Goal: Task Accomplishment & Management: Use online tool/utility

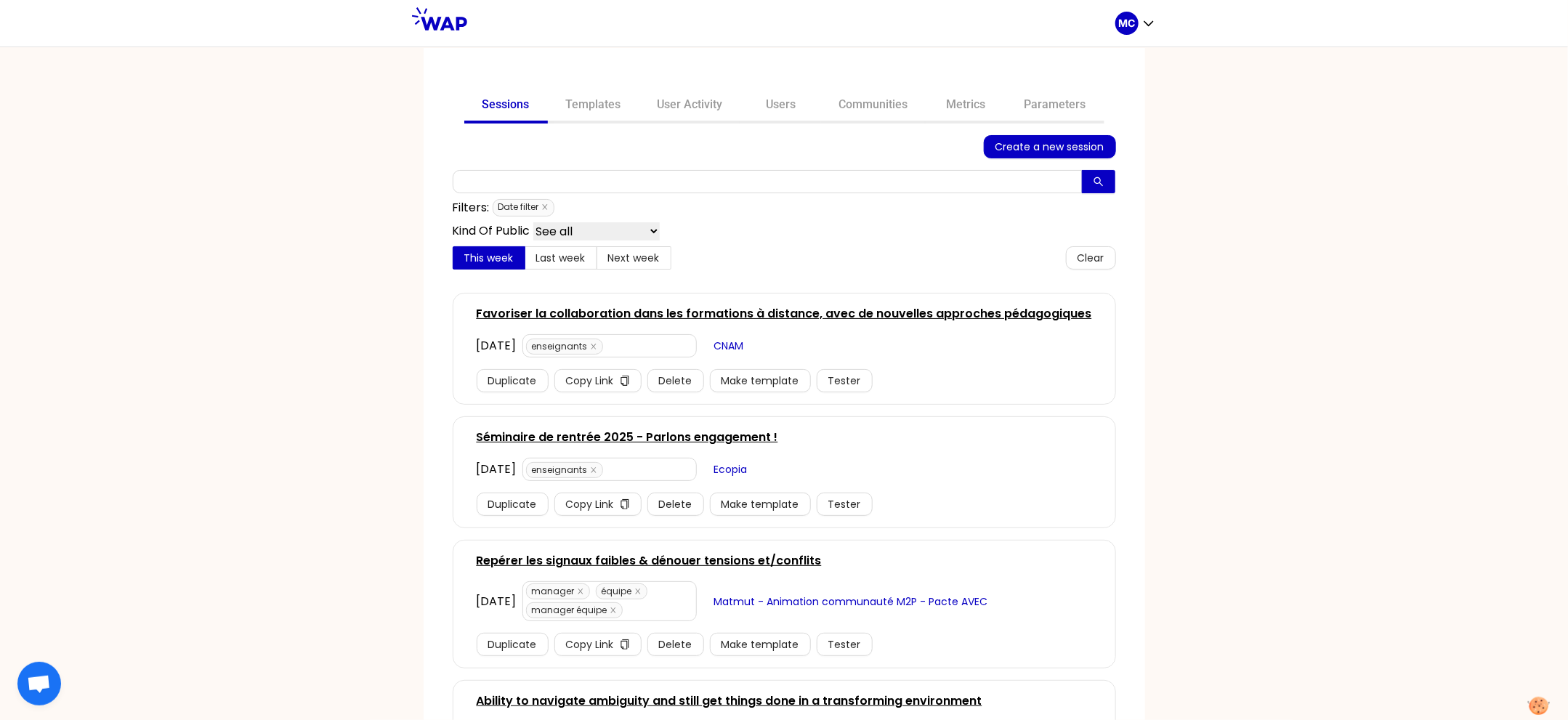
click at [836, 109] on link "Communities" at bounding box center [874, 106] width 105 height 34
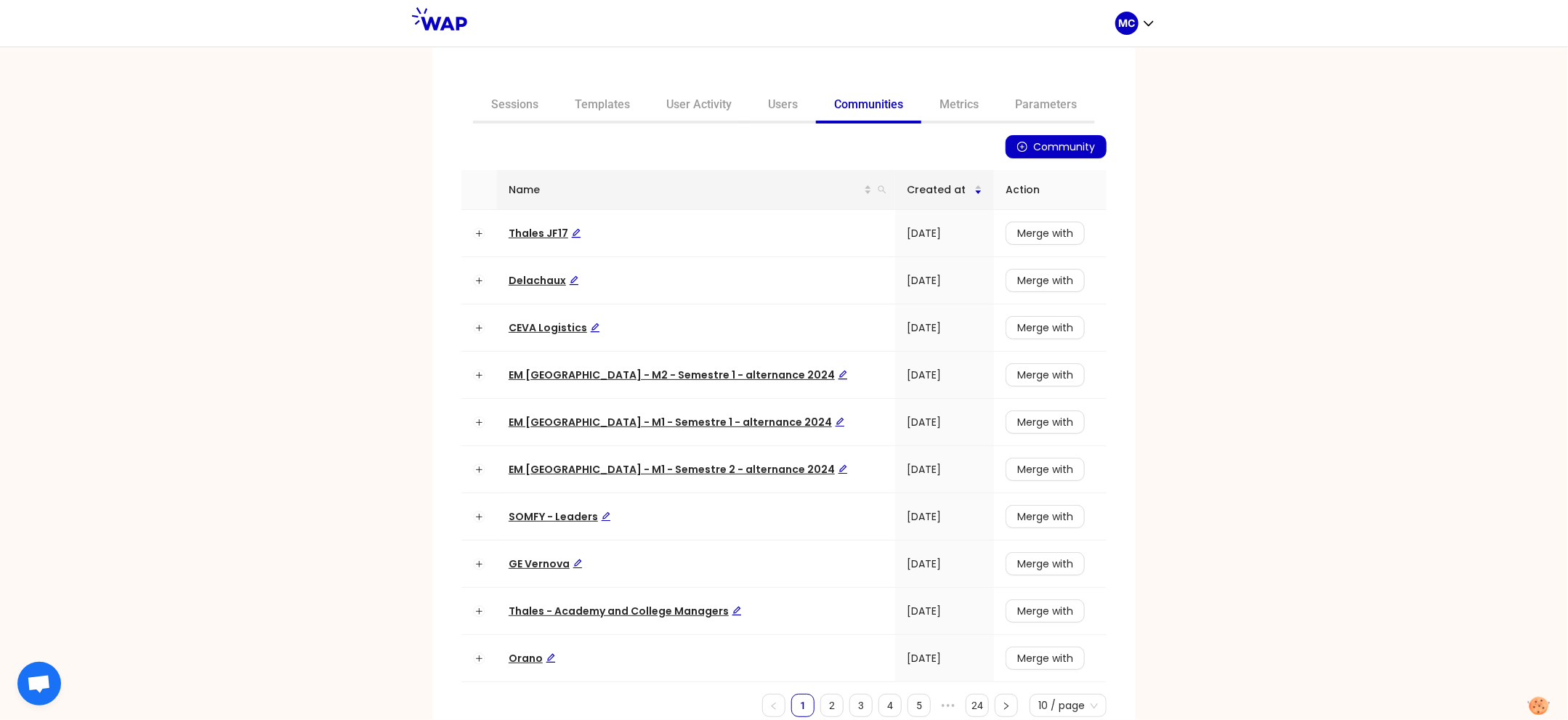
click at [853, 199] on th "Name" at bounding box center [696, 190] width 398 height 40
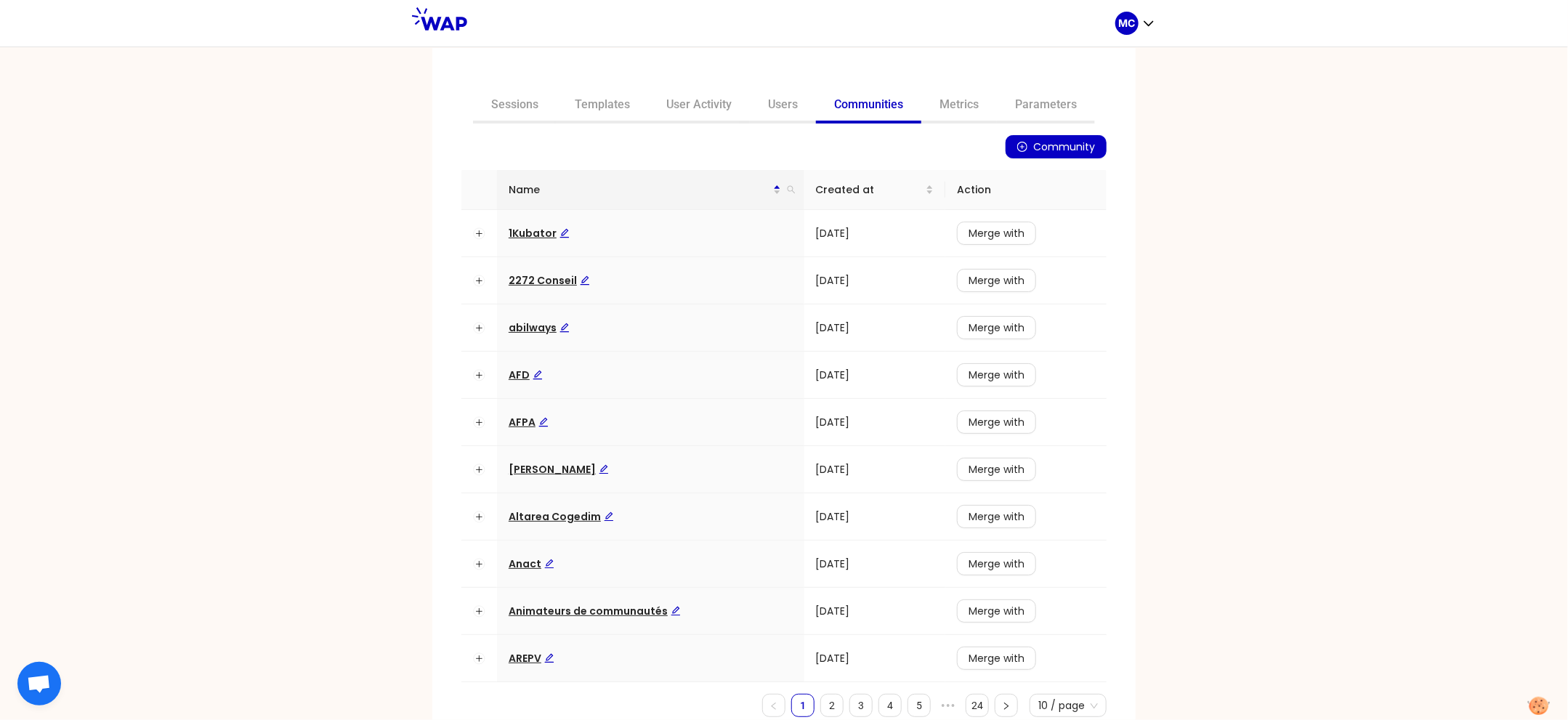
click at [785, 200] on th "Name" at bounding box center [650, 190] width 307 height 40
click at [785, 187] on icon "search" at bounding box center [789, 190] width 9 height 9
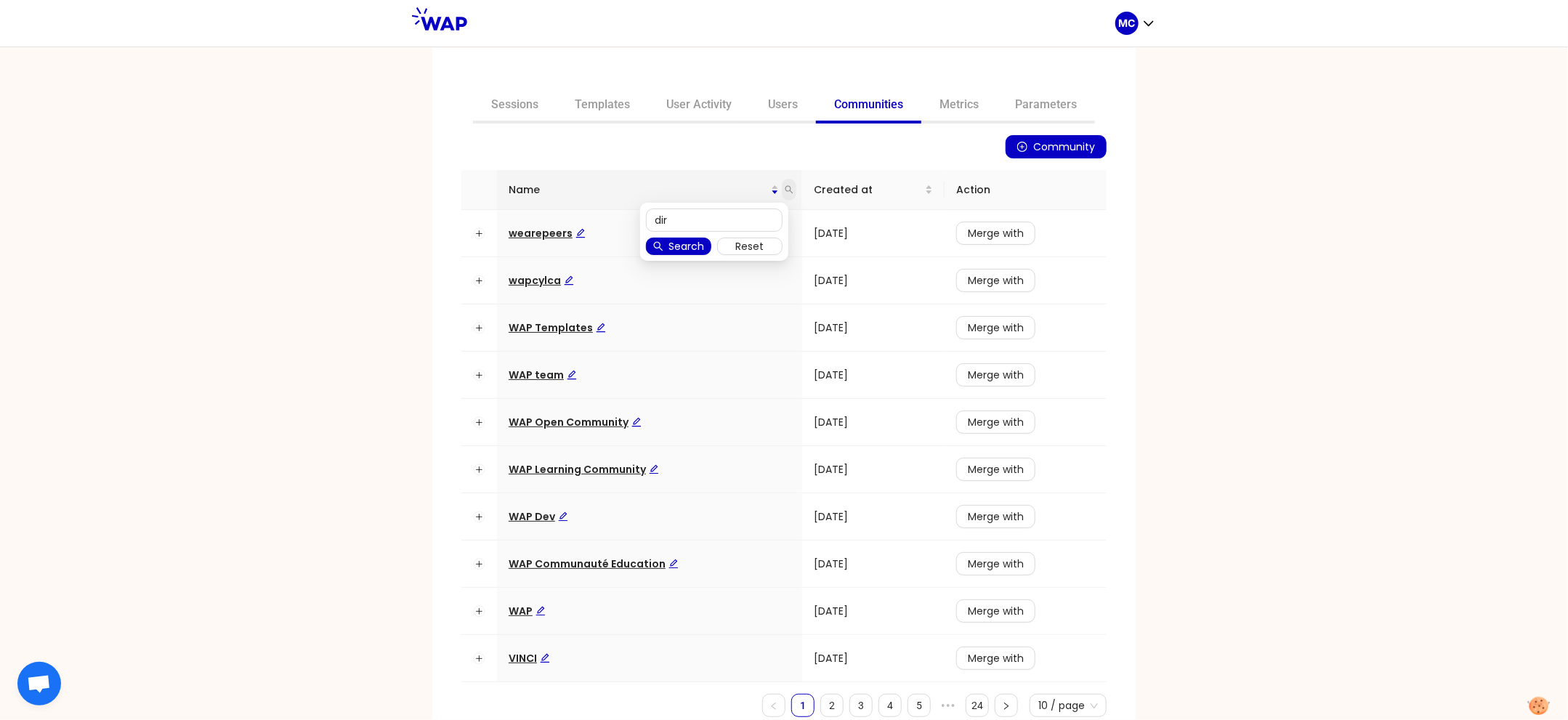
type input "dir"
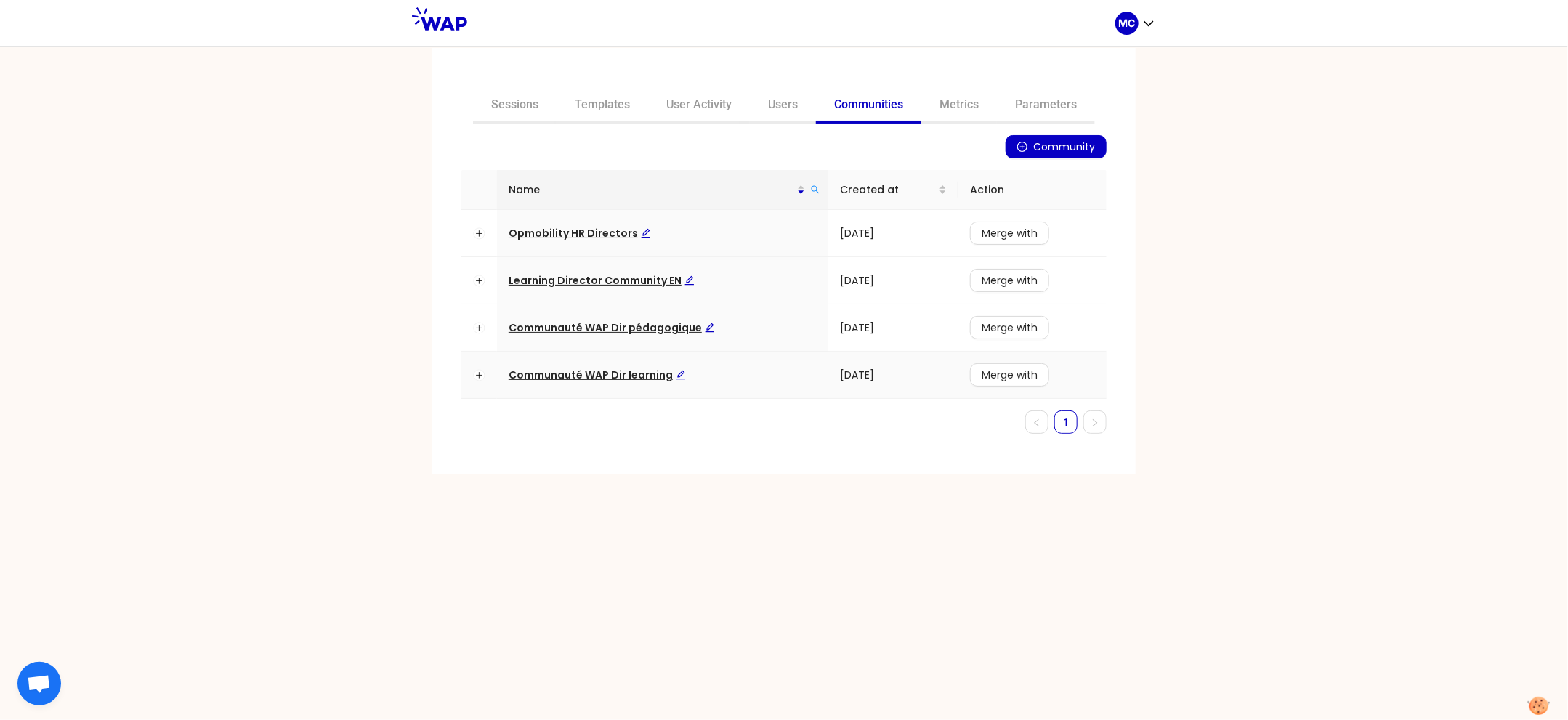
click at [640, 379] on span "Communauté WAP Dir learning" at bounding box center [598, 374] width 178 height 15
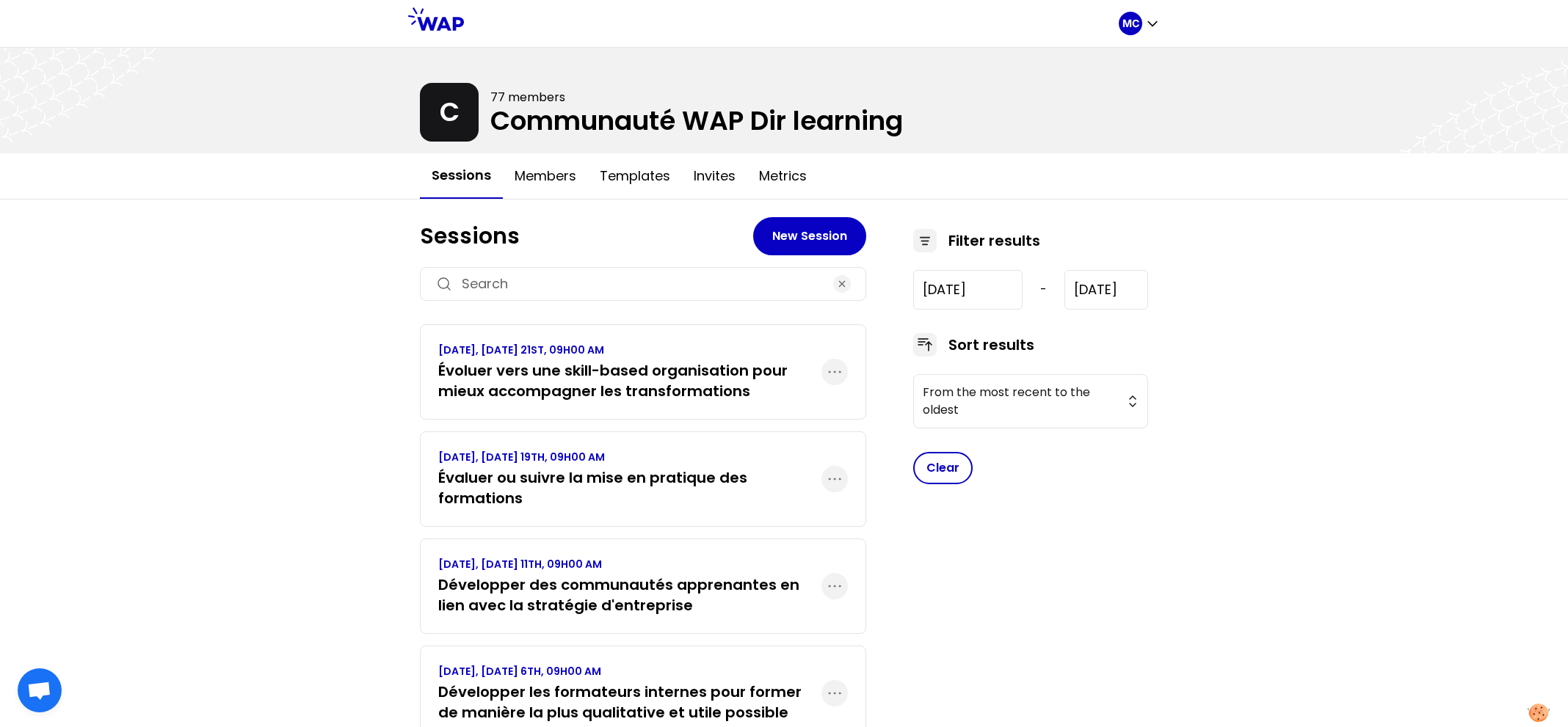
click at [500, 459] on p "SEPTEMBER 2025, FRIDAY 19TH, 09H00 AM" at bounding box center [630, 457] width 383 height 15
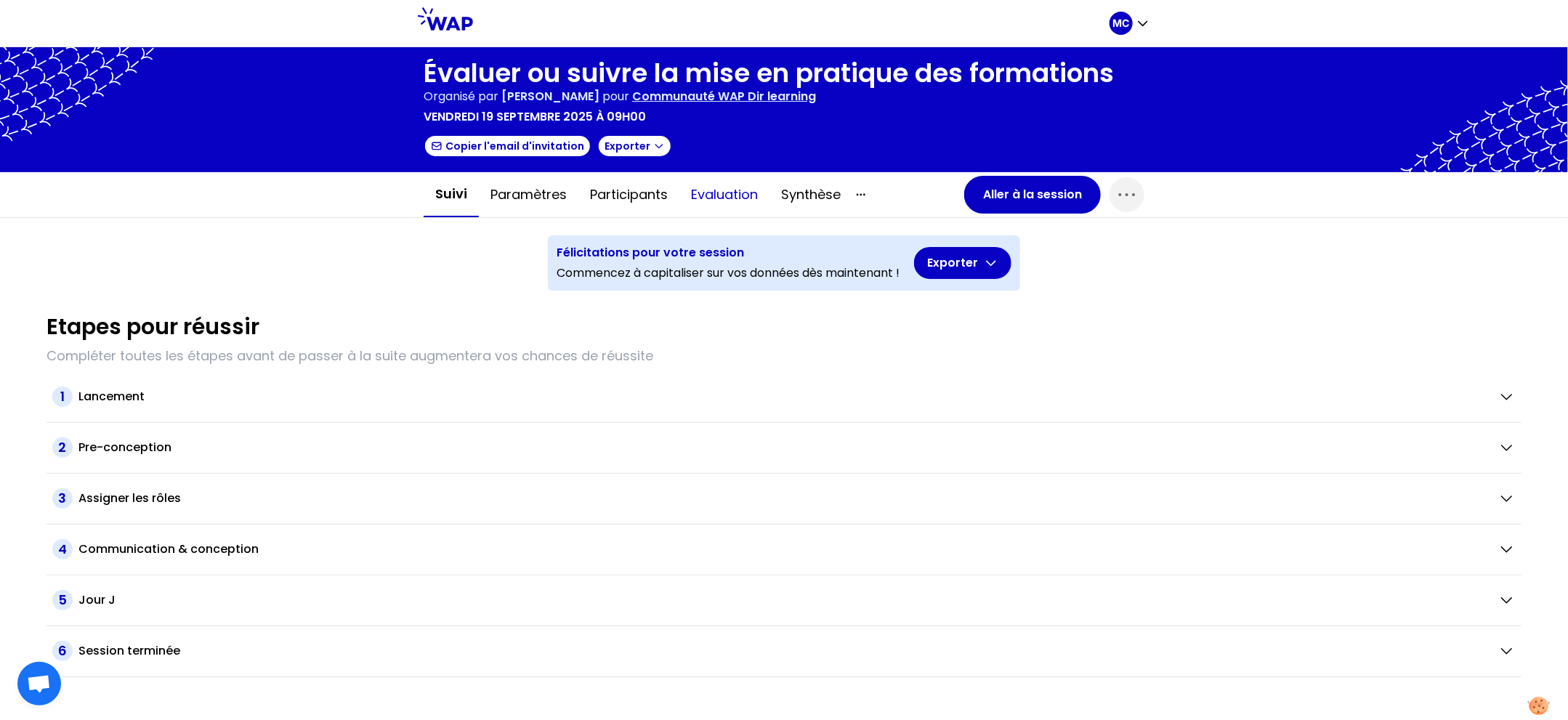
click at [722, 202] on button "Evaluation" at bounding box center [724, 195] width 90 height 44
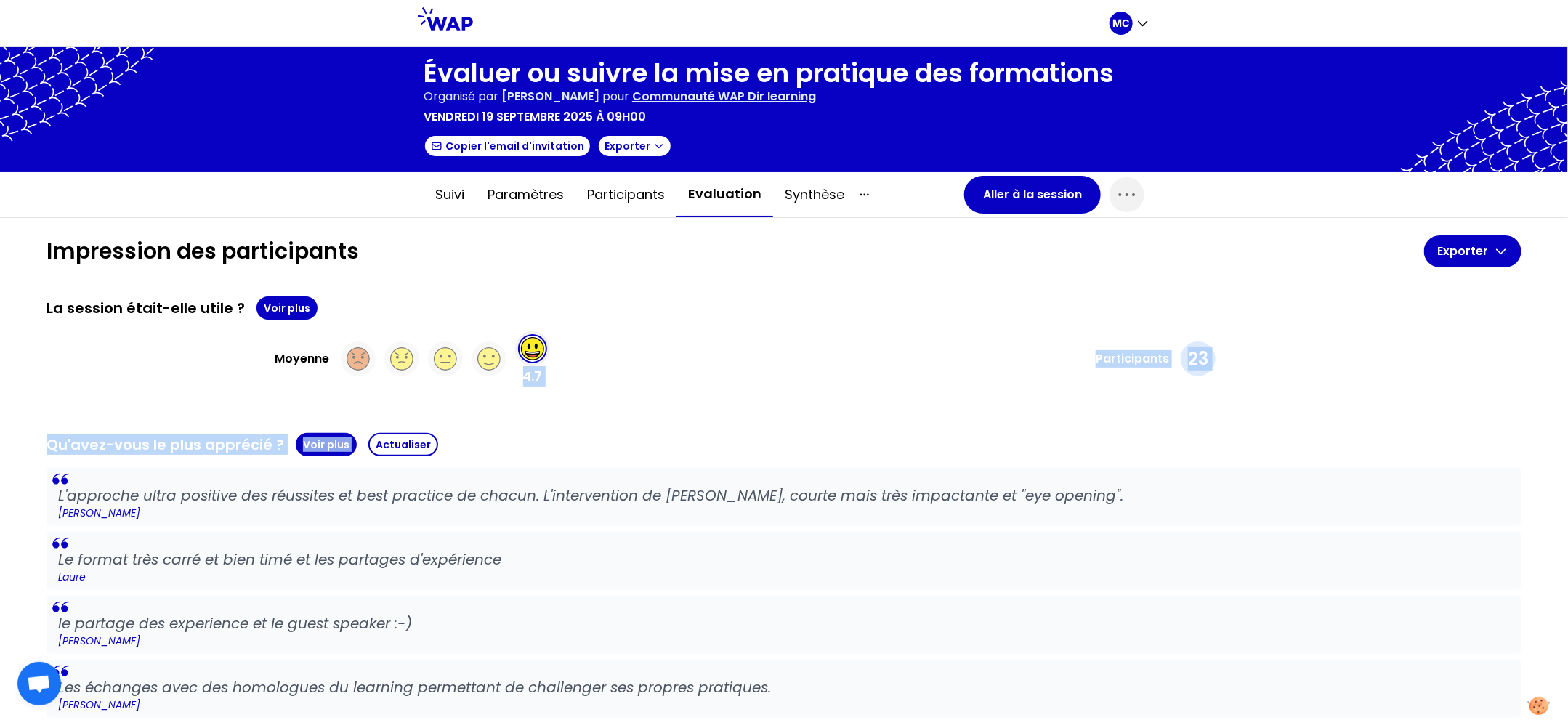
click at [330, 435] on button "Voir plus" at bounding box center [326, 444] width 61 height 23
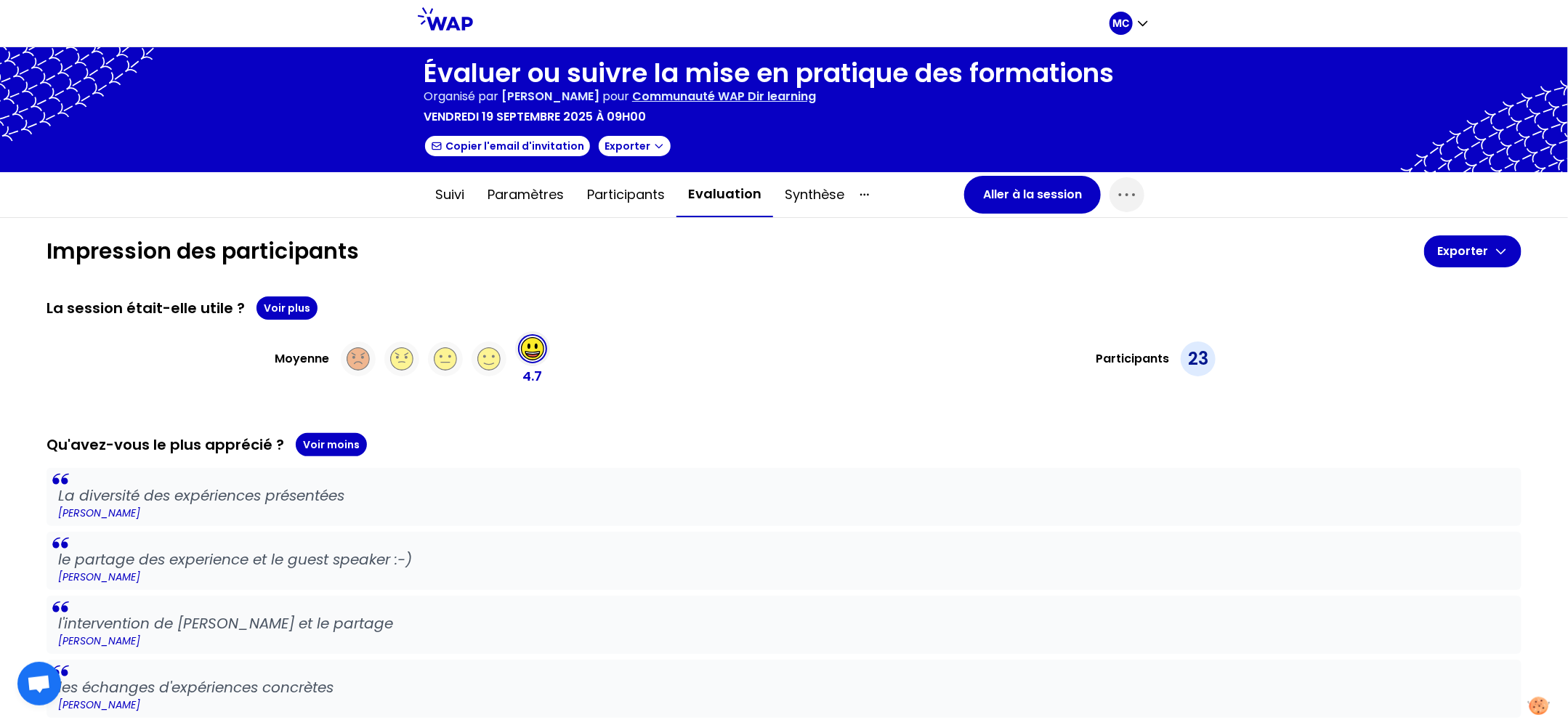
click at [598, 440] on div "Qu'avez-vous le plus apprécié ? Voir moins" at bounding box center [784, 444] width 1476 height 23
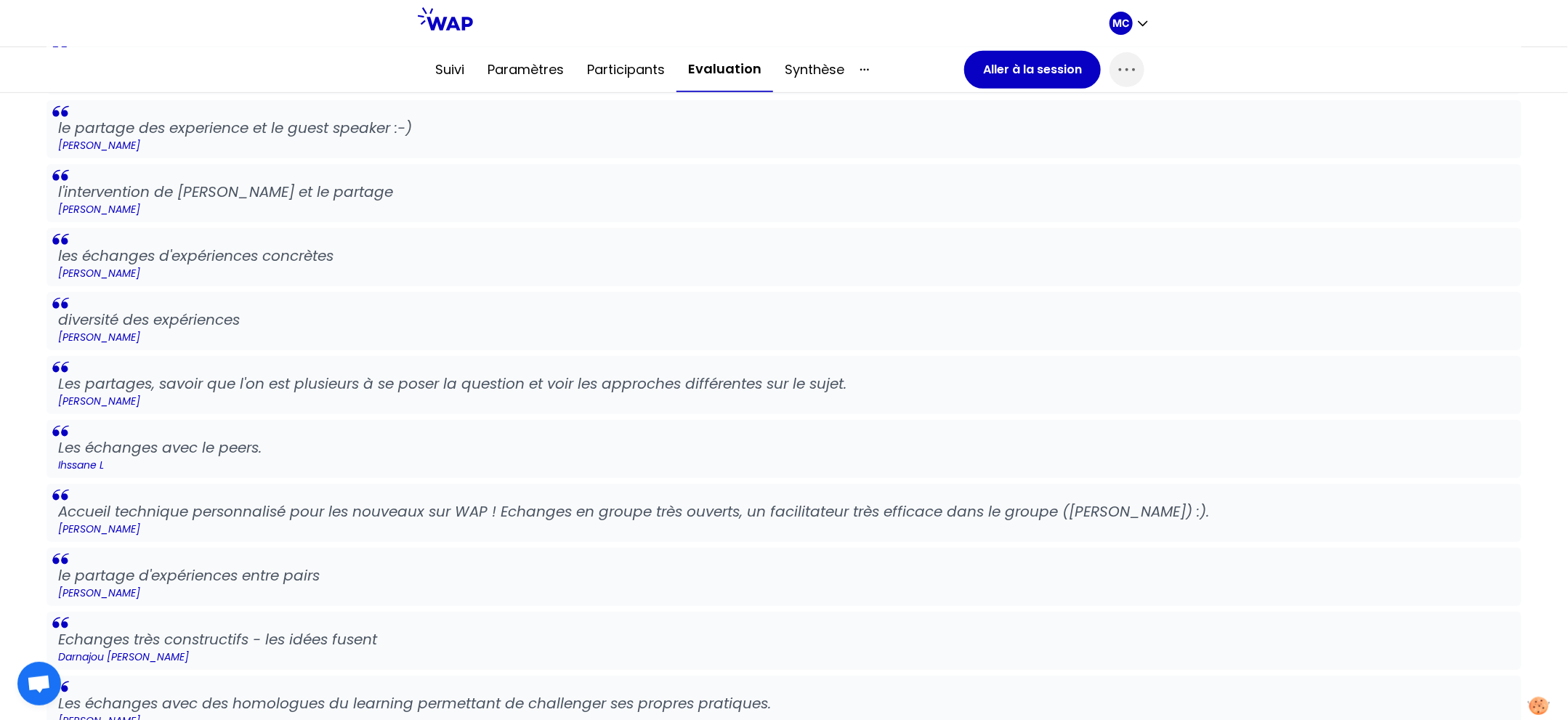
scroll to position [443, 0]
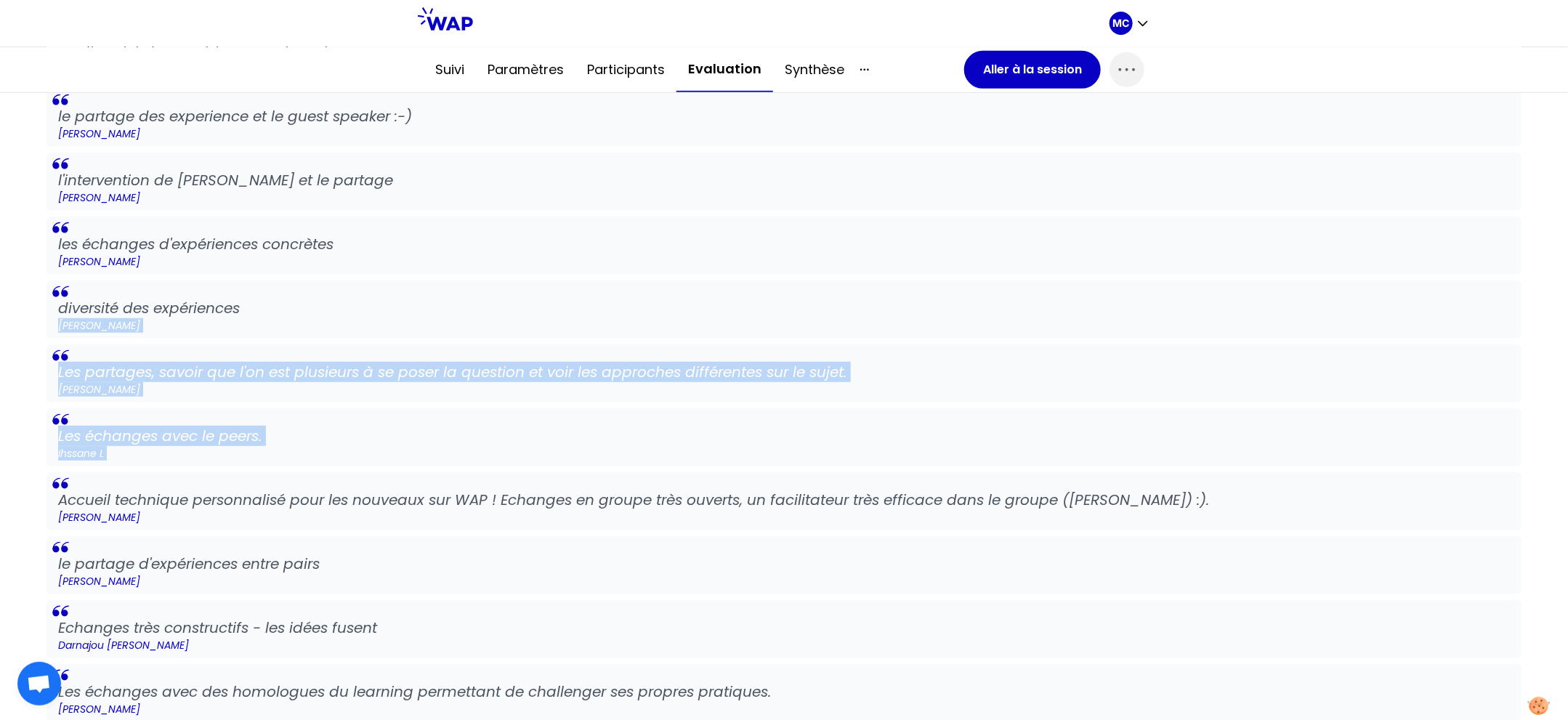
drag, startPoint x: 555, startPoint y: 435, endPoint x: 555, endPoint y: 484, distance: 49.0
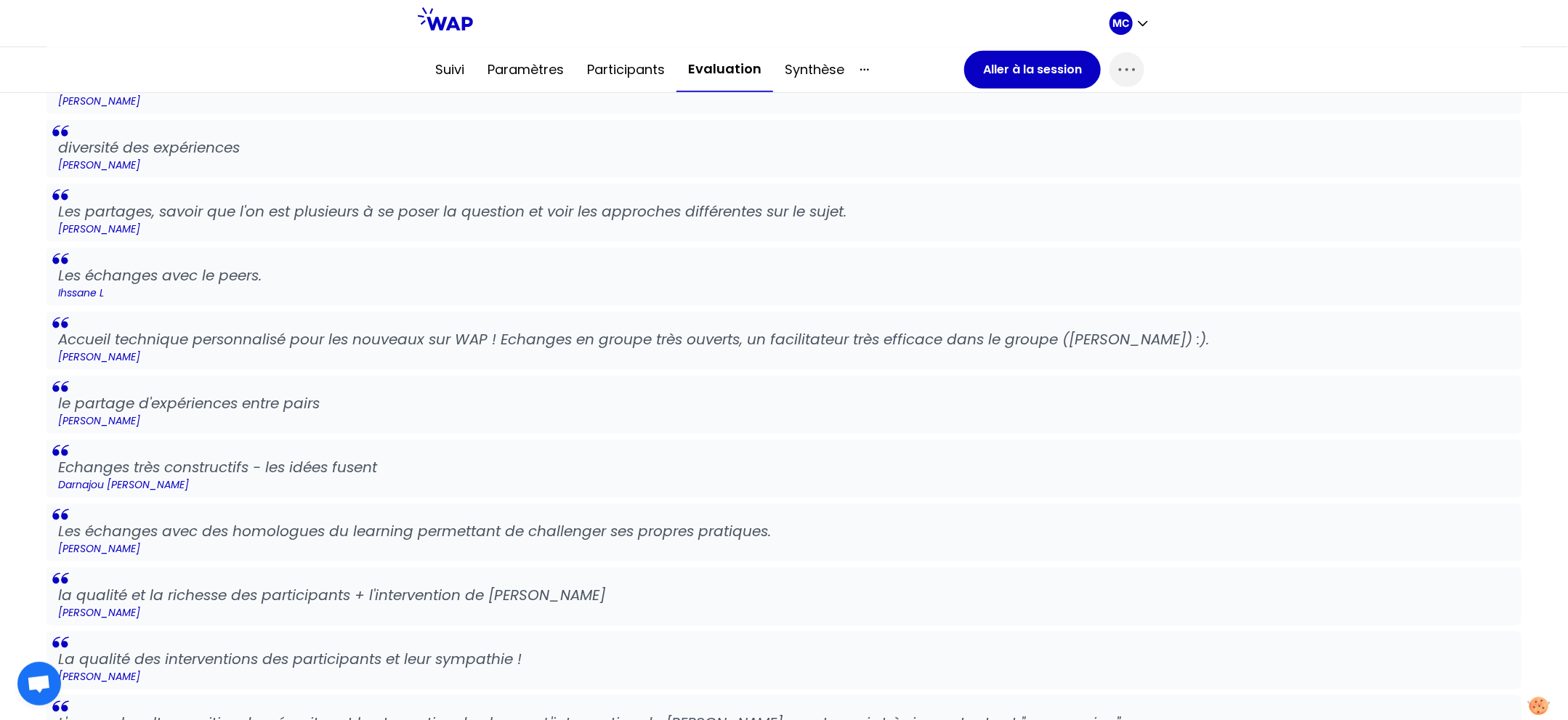
scroll to position [0, 0]
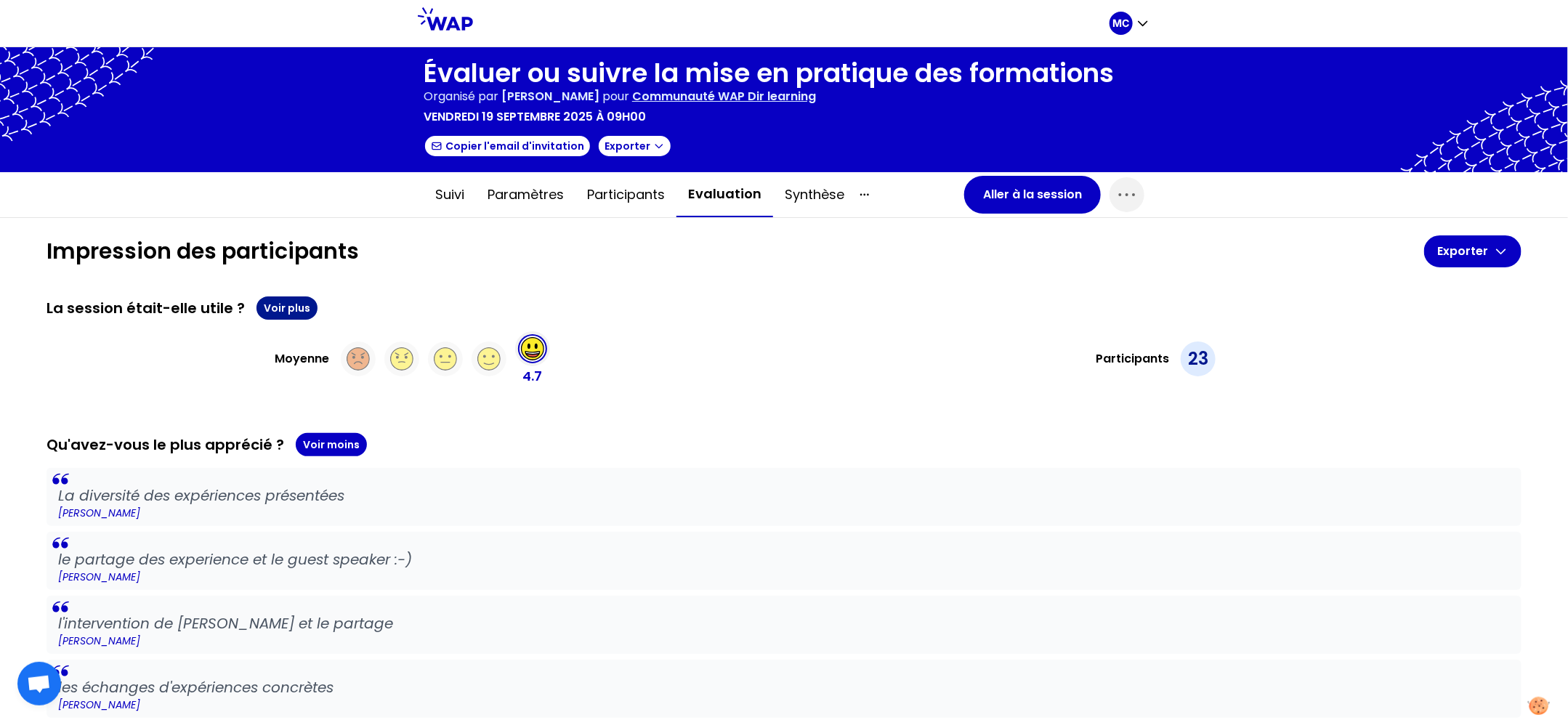
click at [298, 310] on button "Voir plus" at bounding box center [286, 308] width 61 height 23
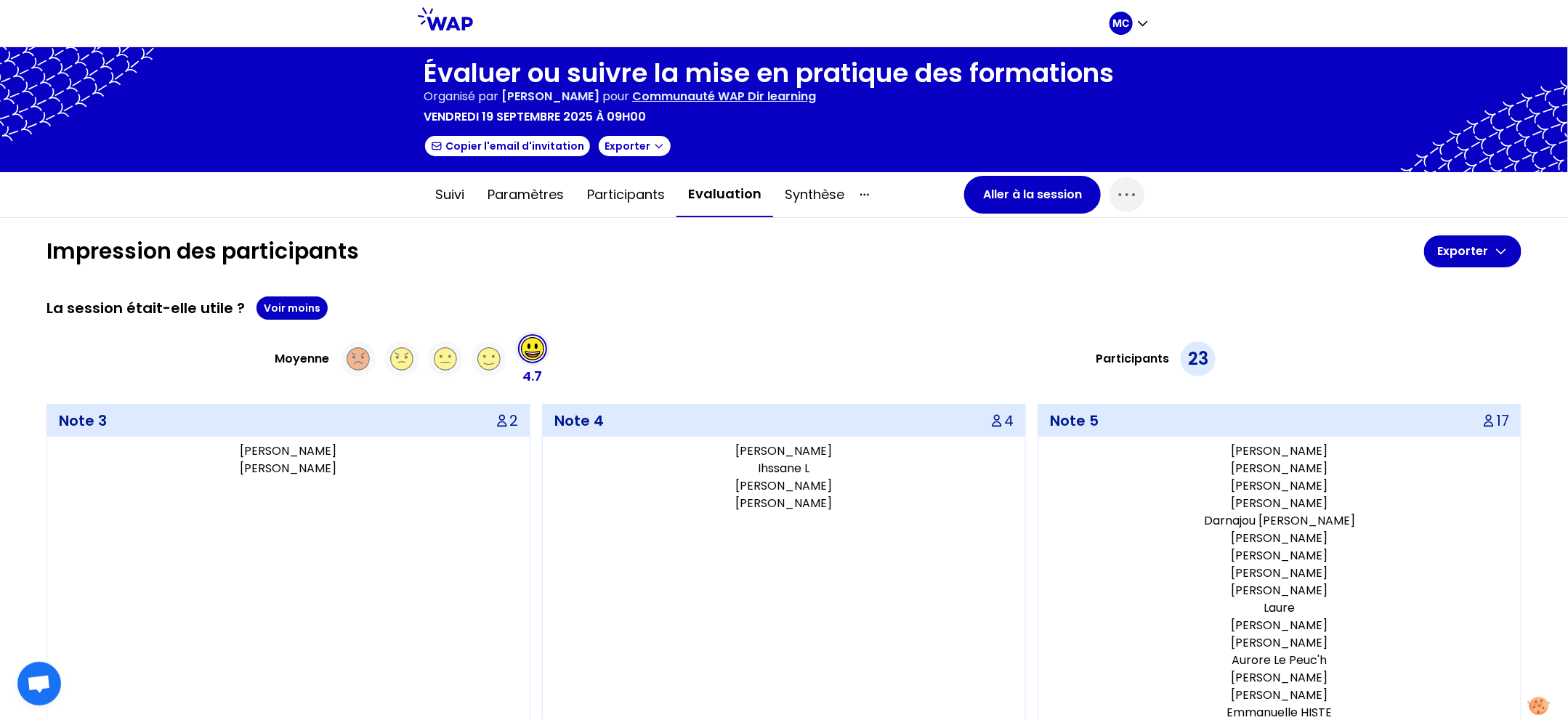
click at [778, 331] on div "Moyenne 4.7 Participants 23" at bounding box center [784, 359] width 1476 height 55
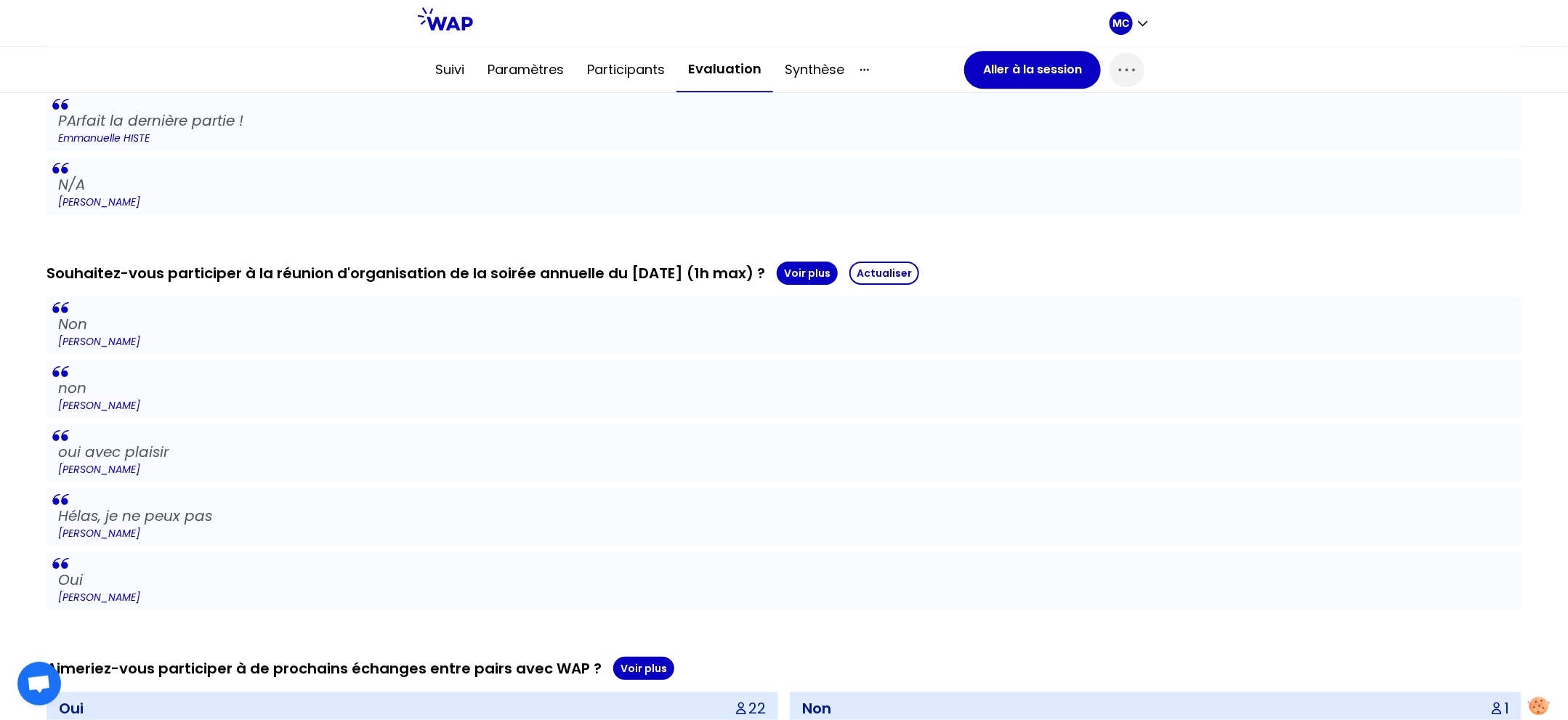
scroll to position [2528, 0]
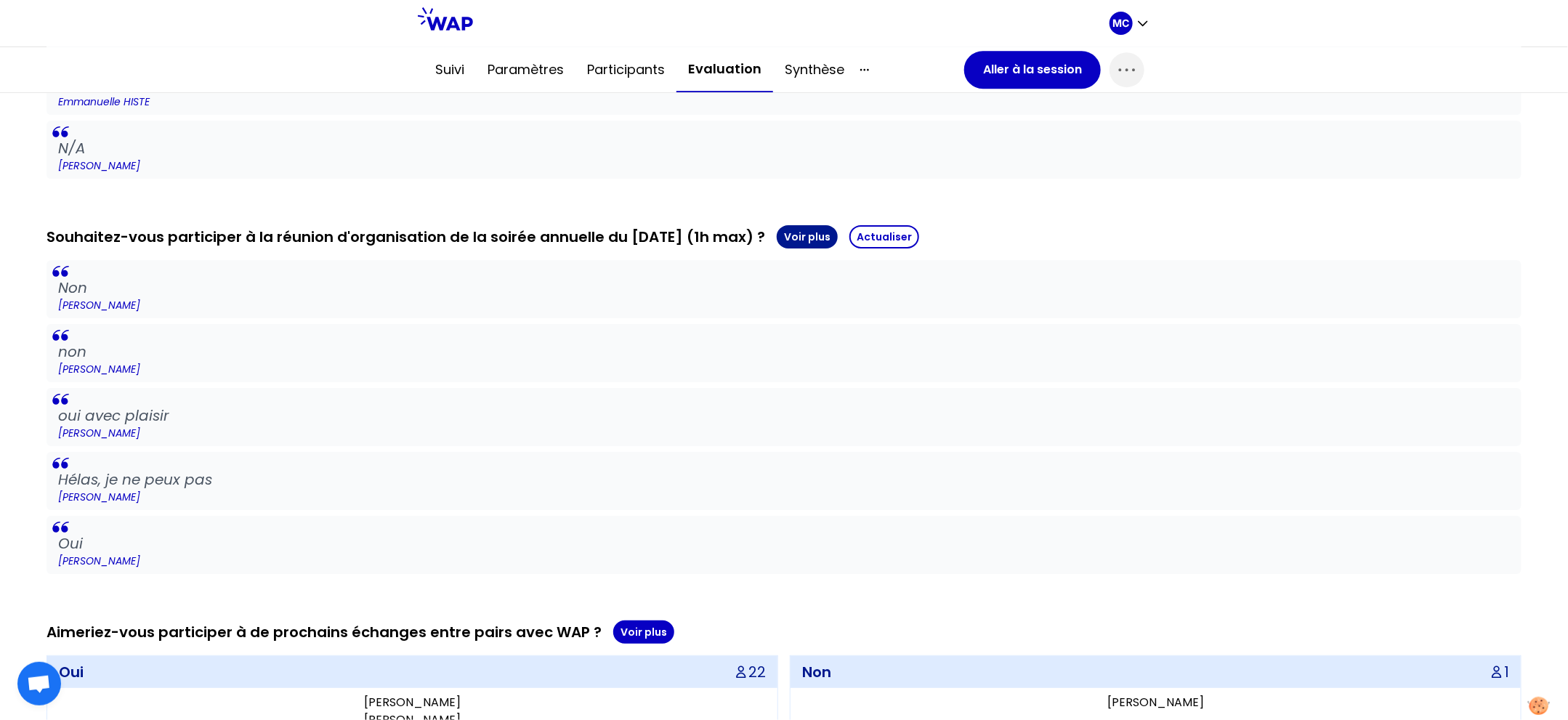
click at [838, 236] on button "Voir plus" at bounding box center [807, 236] width 61 height 23
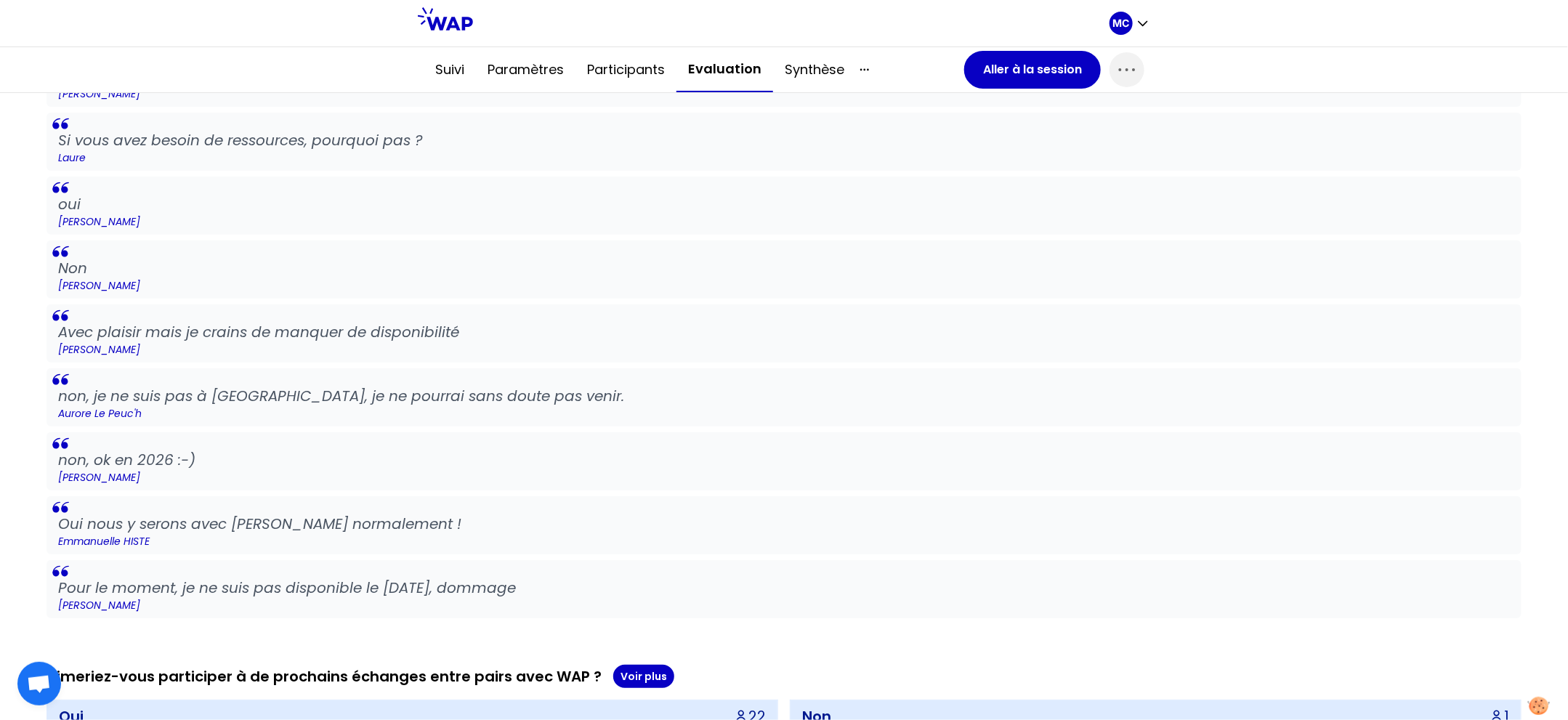
scroll to position [3410, 0]
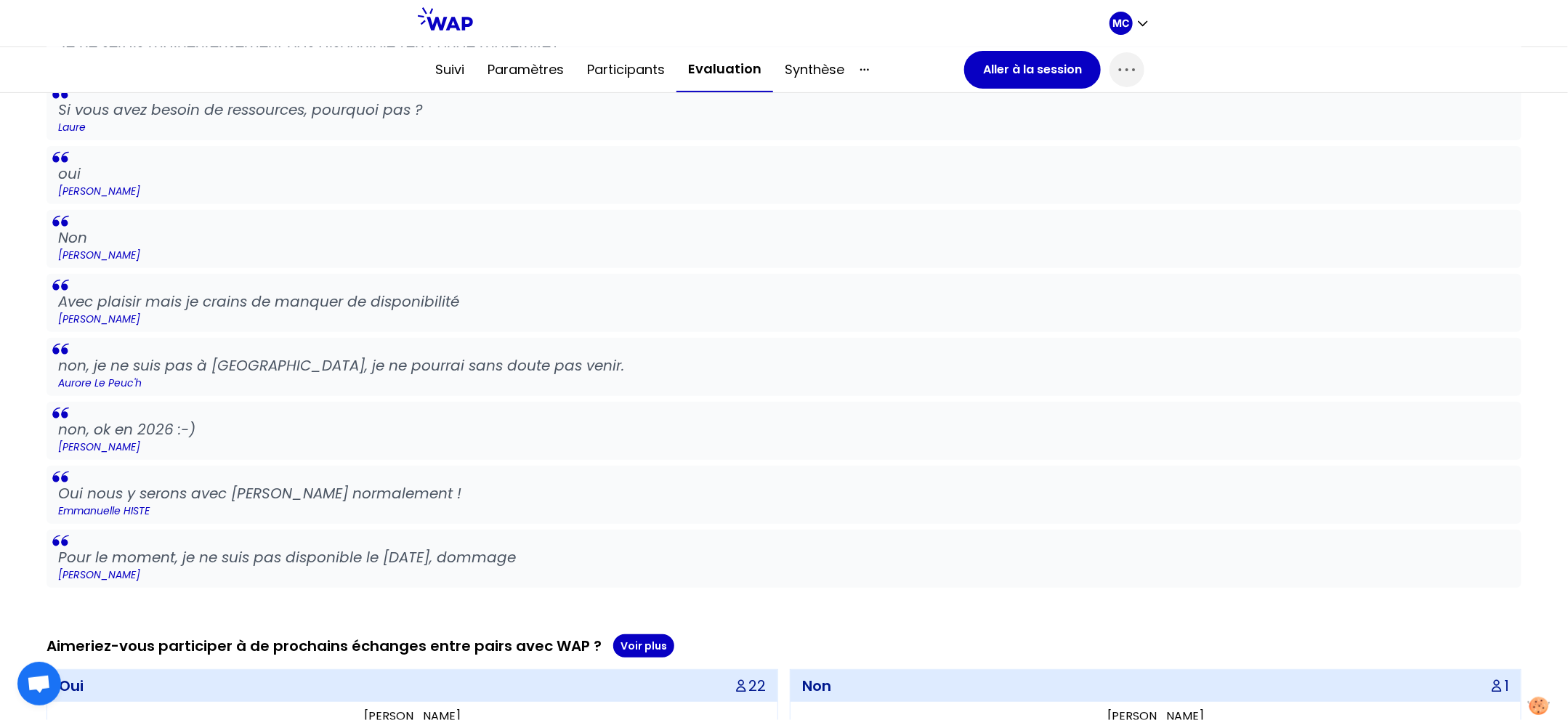
drag, startPoint x: 608, startPoint y: 555, endPoint x: 59, endPoint y: 555, distance: 549.0
click at [59, 555] on p "Pour le moment, je ne suis pas disponible le 10 décembre, dommage" at bounding box center [784, 558] width 1452 height 21
drag, startPoint x: 423, startPoint y: 488, endPoint x: 14, endPoint y: 488, distance: 409.0
copy p "Oui nous y serons avec olivier normalement !"
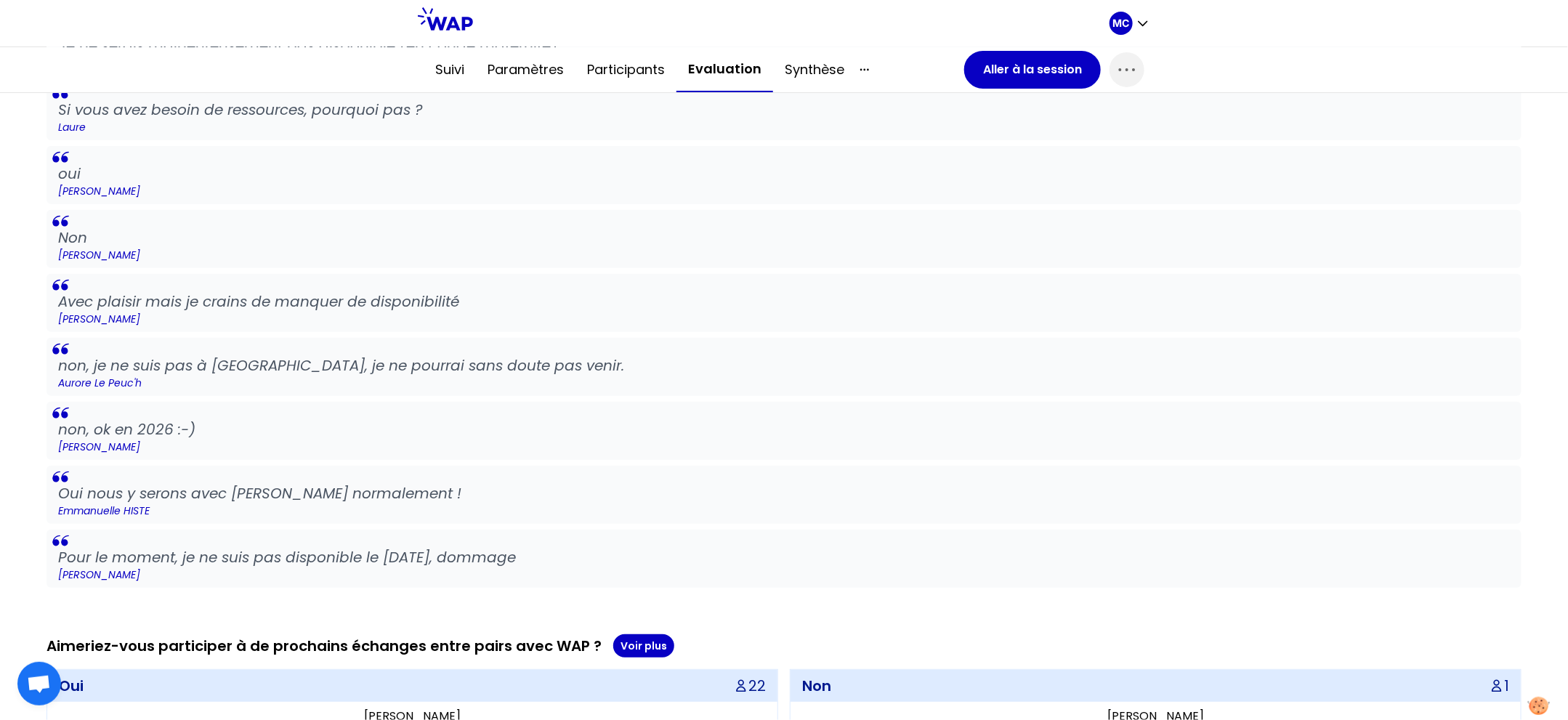
click at [456, 324] on blockquote "Avec plaisir mais je crains de manquer de disponibilité Quentin GAUTHIER-LAFAYE" at bounding box center [784, 303] width 1476 height 58
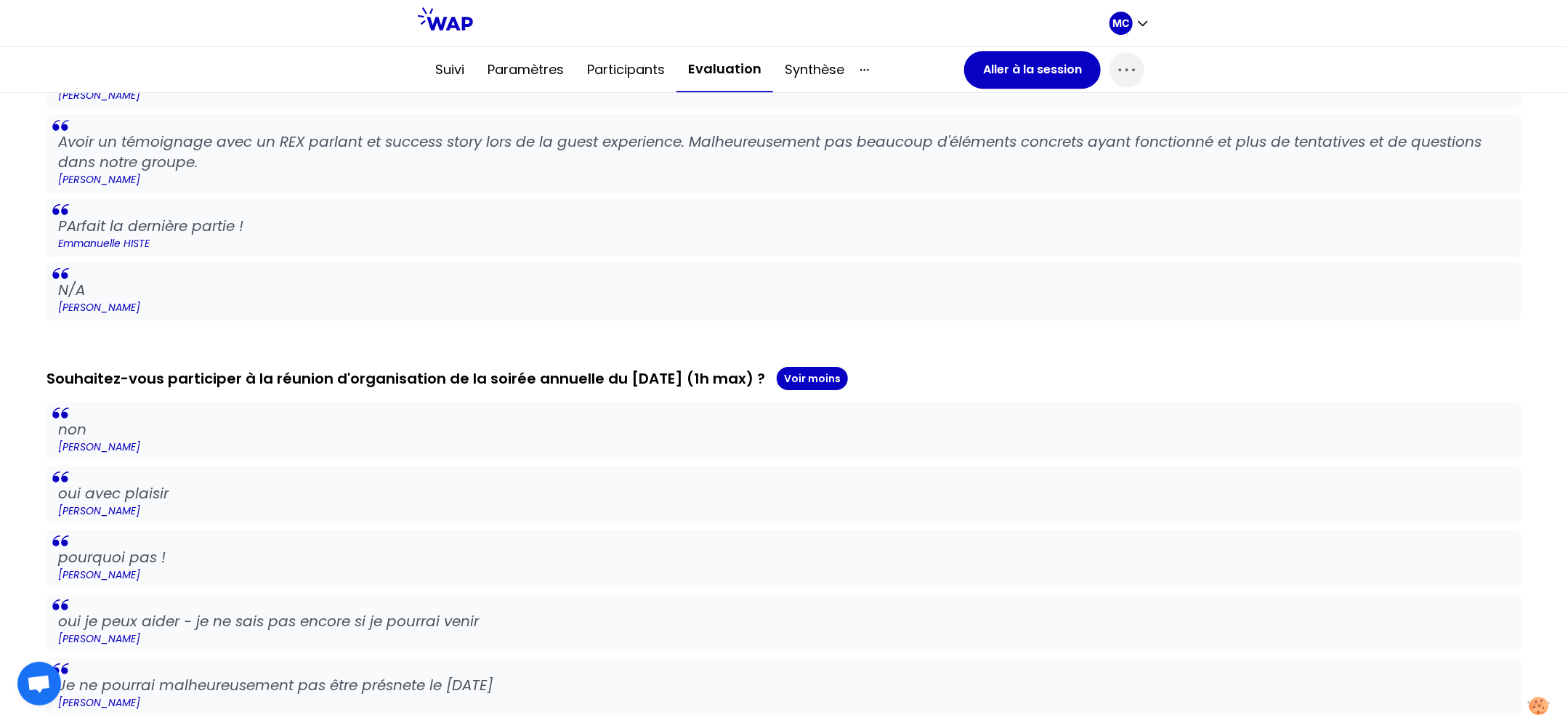
scroll to position [2054, 0]
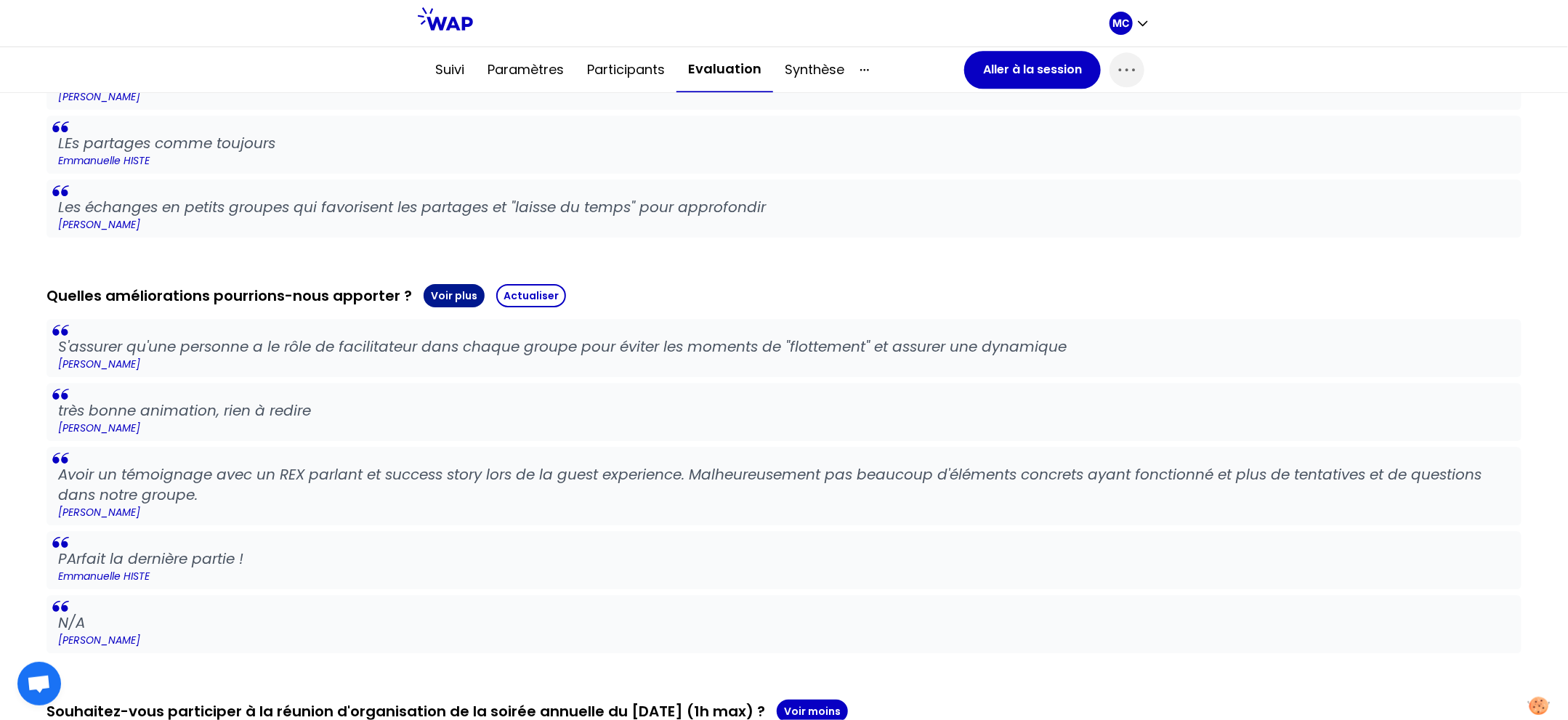
click at [436, 300] on button "Voir plus" at bounding box center [454, 295] width 61 height 23
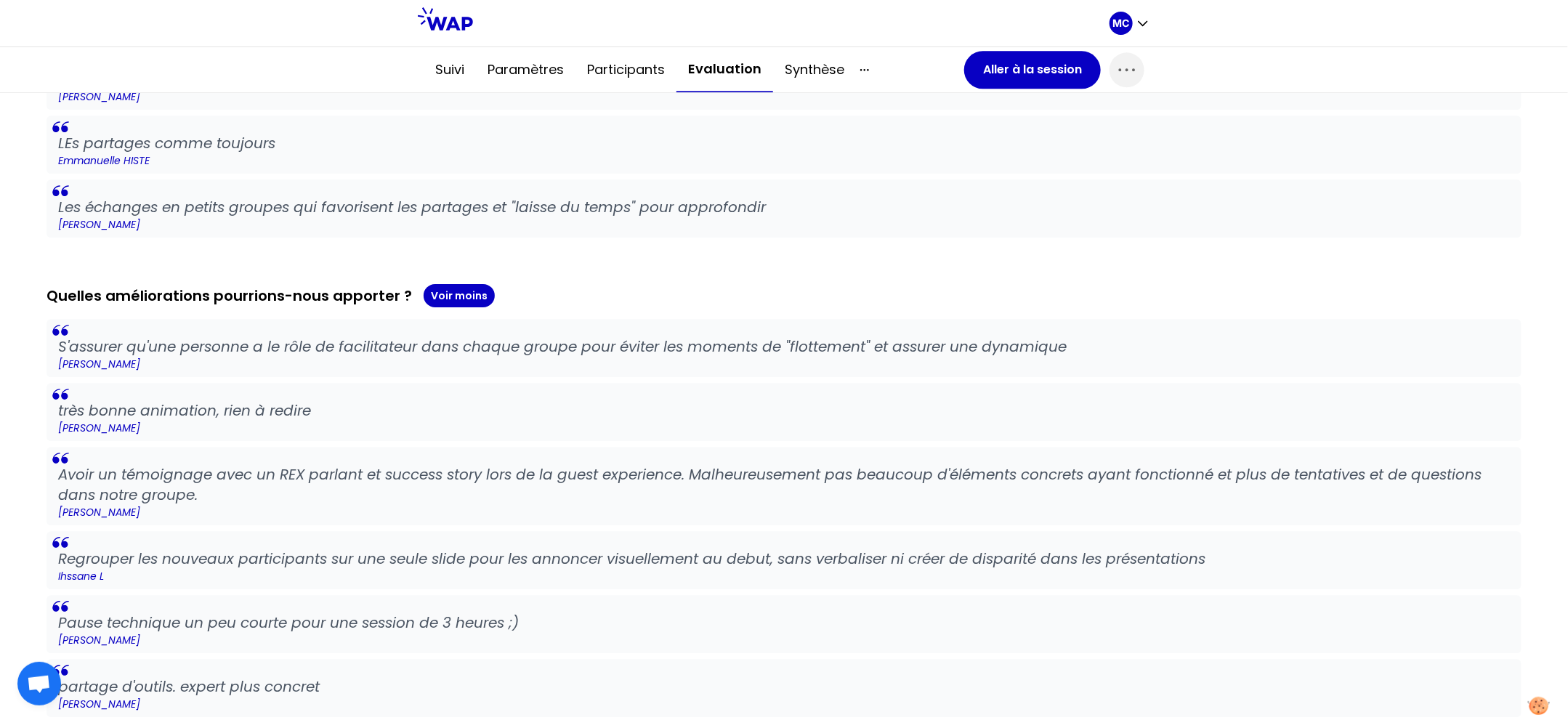
click at [450, 402] on p "très bonne animation, rien à redire" at bounding box center [784, 410] width 1452 height 21
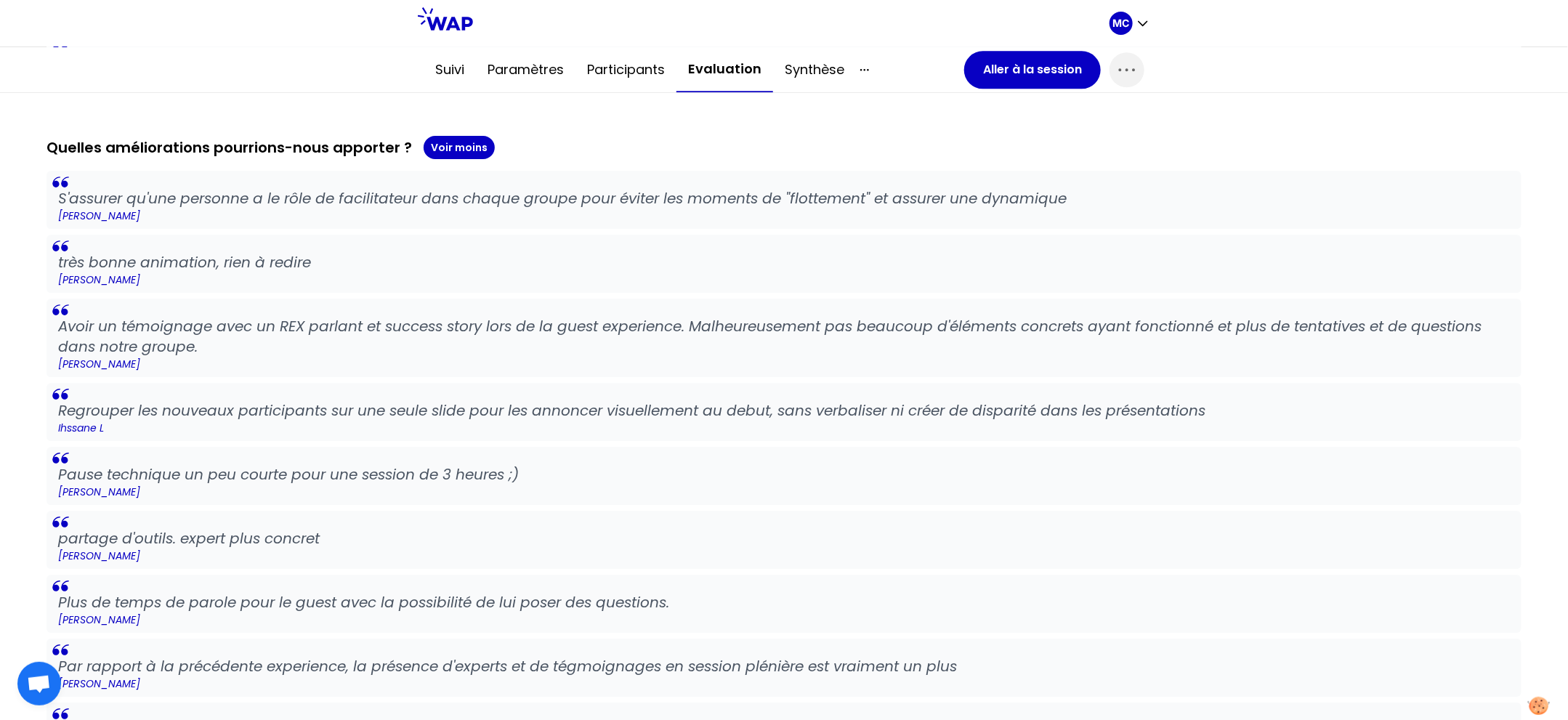
scroll to position [2206, 0]
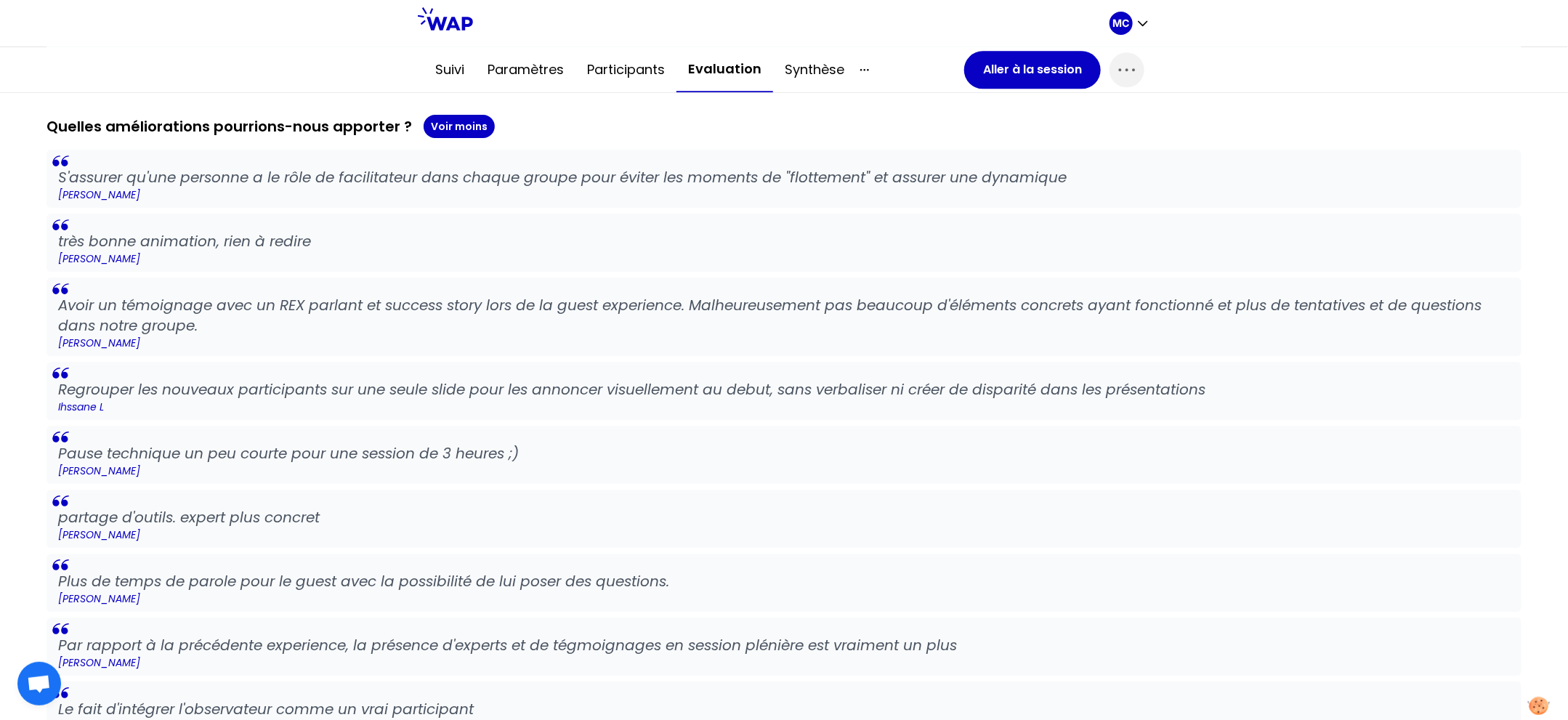
click at [408, 417] on div "S'assurer qu'une personne a le rôle de facilitateur dans chaque groupe pour évi…" at bounding box center [784, 711] width 1476 height 1122
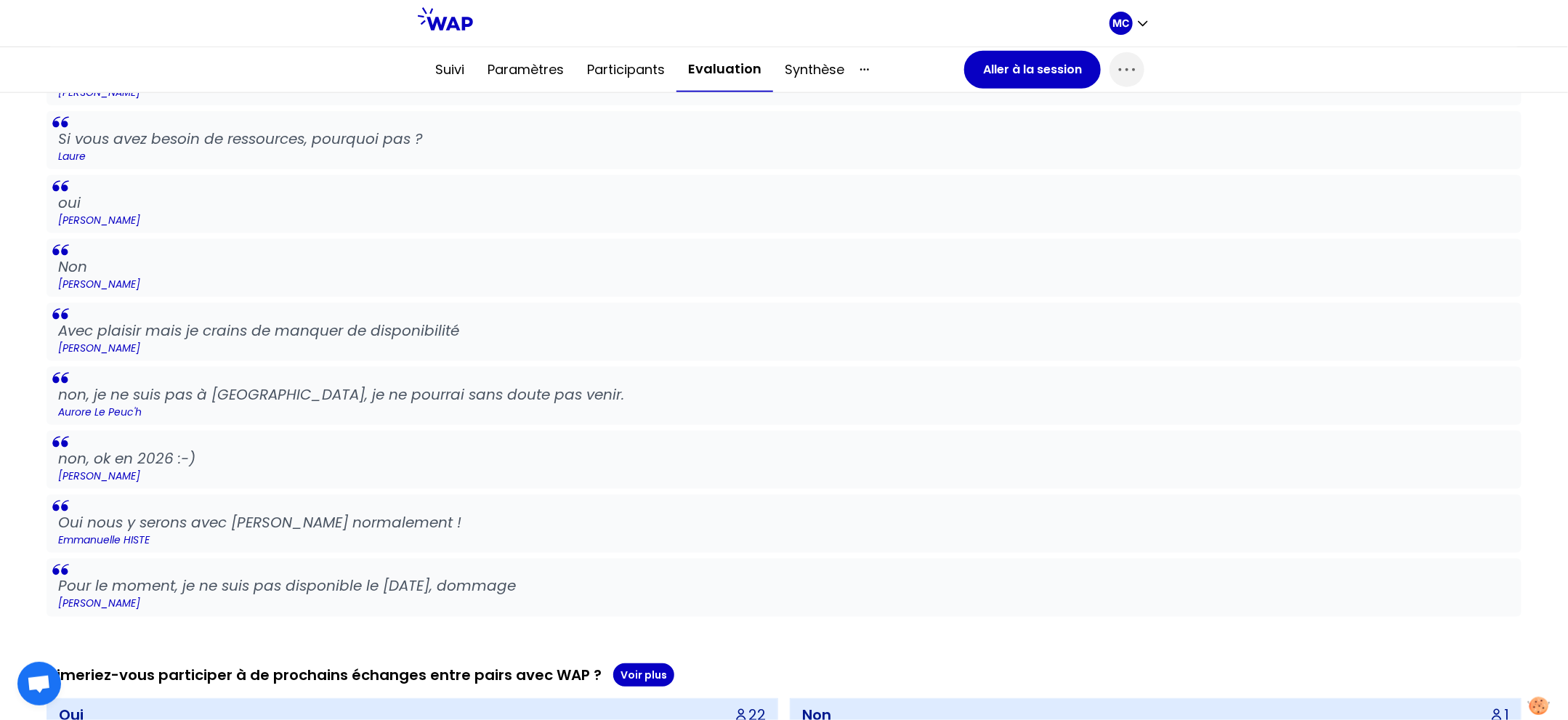
scroll to position [4320, 0]
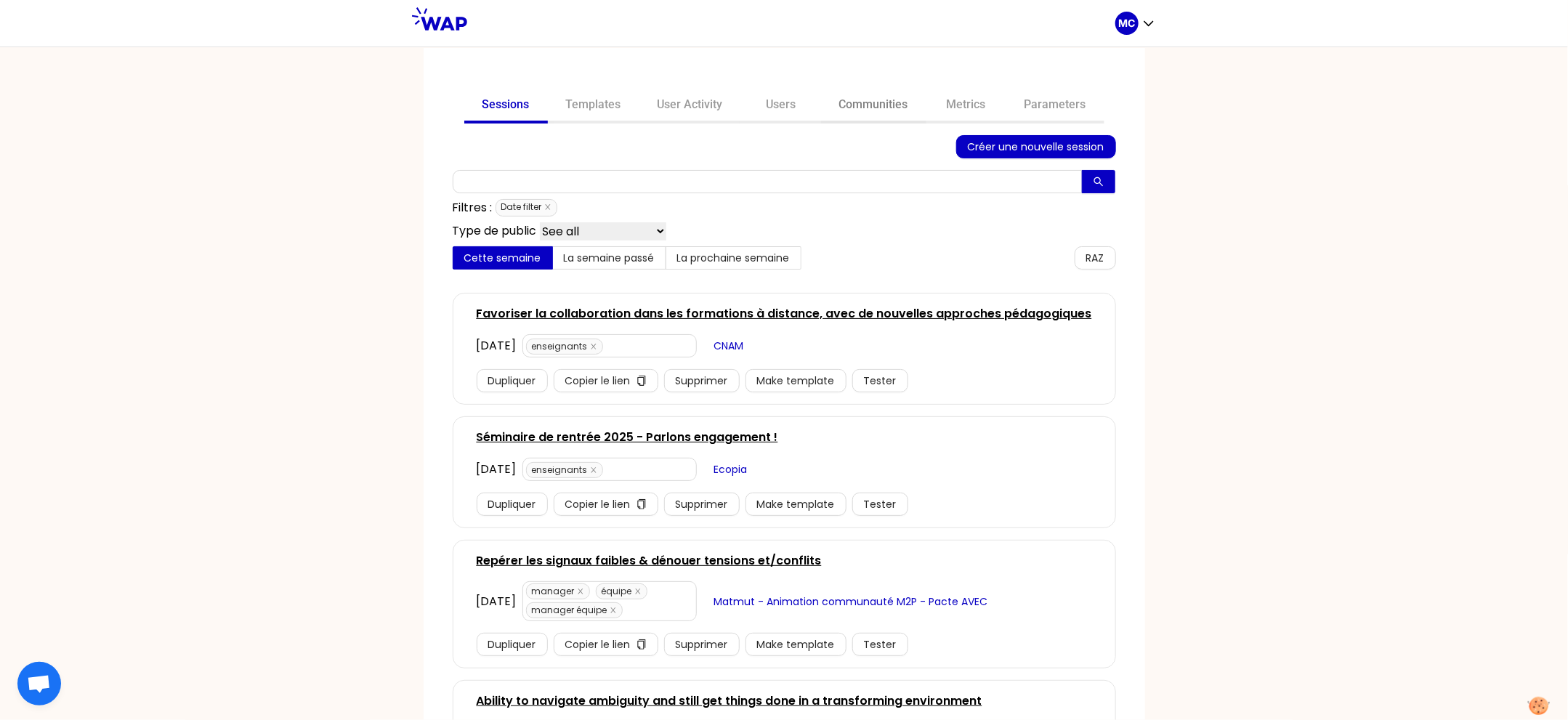
click at [861, 97] on link "Communities" at bounding box center [874, 106] width 105 height 34
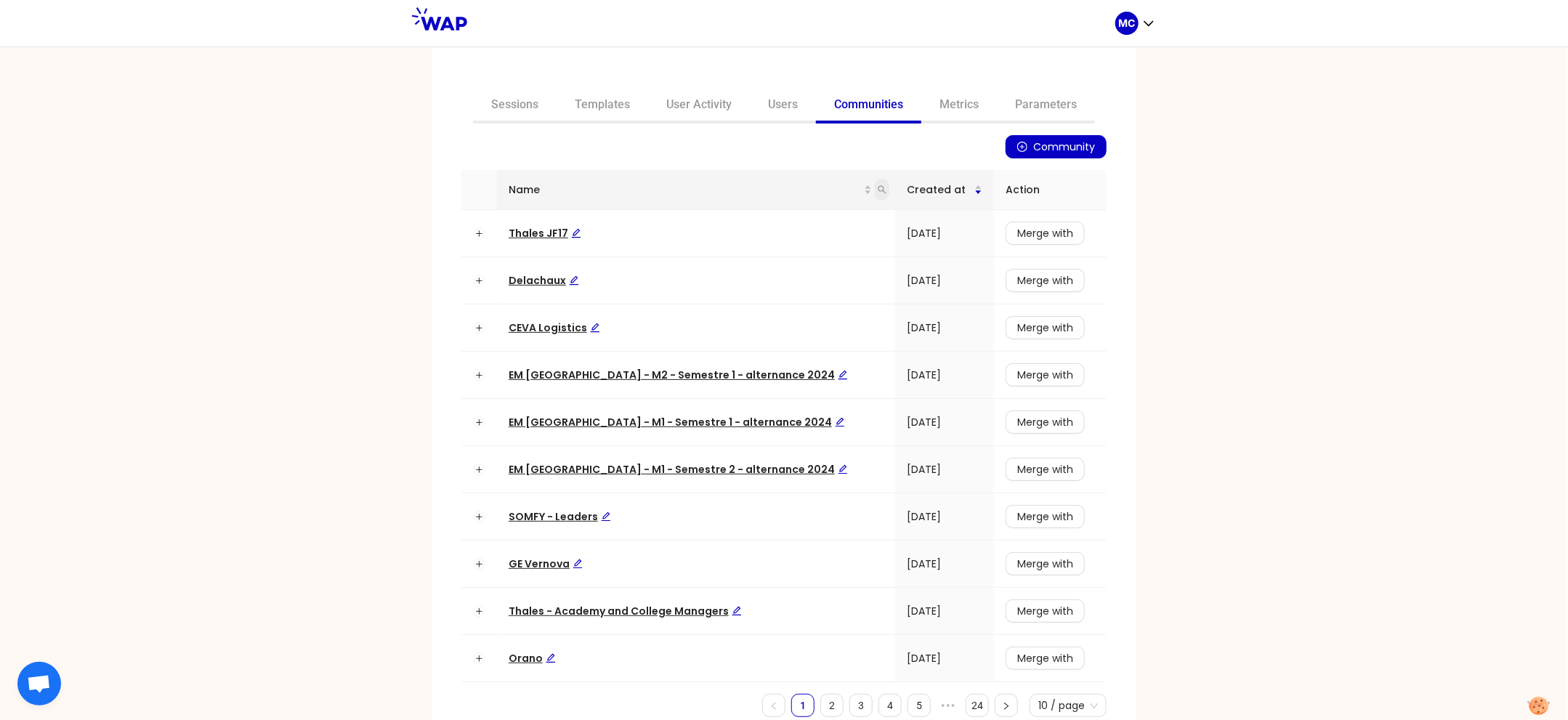
click at [875, 190] on span at bounding box center [882, 189] width 15 height 22
type input "somfy"
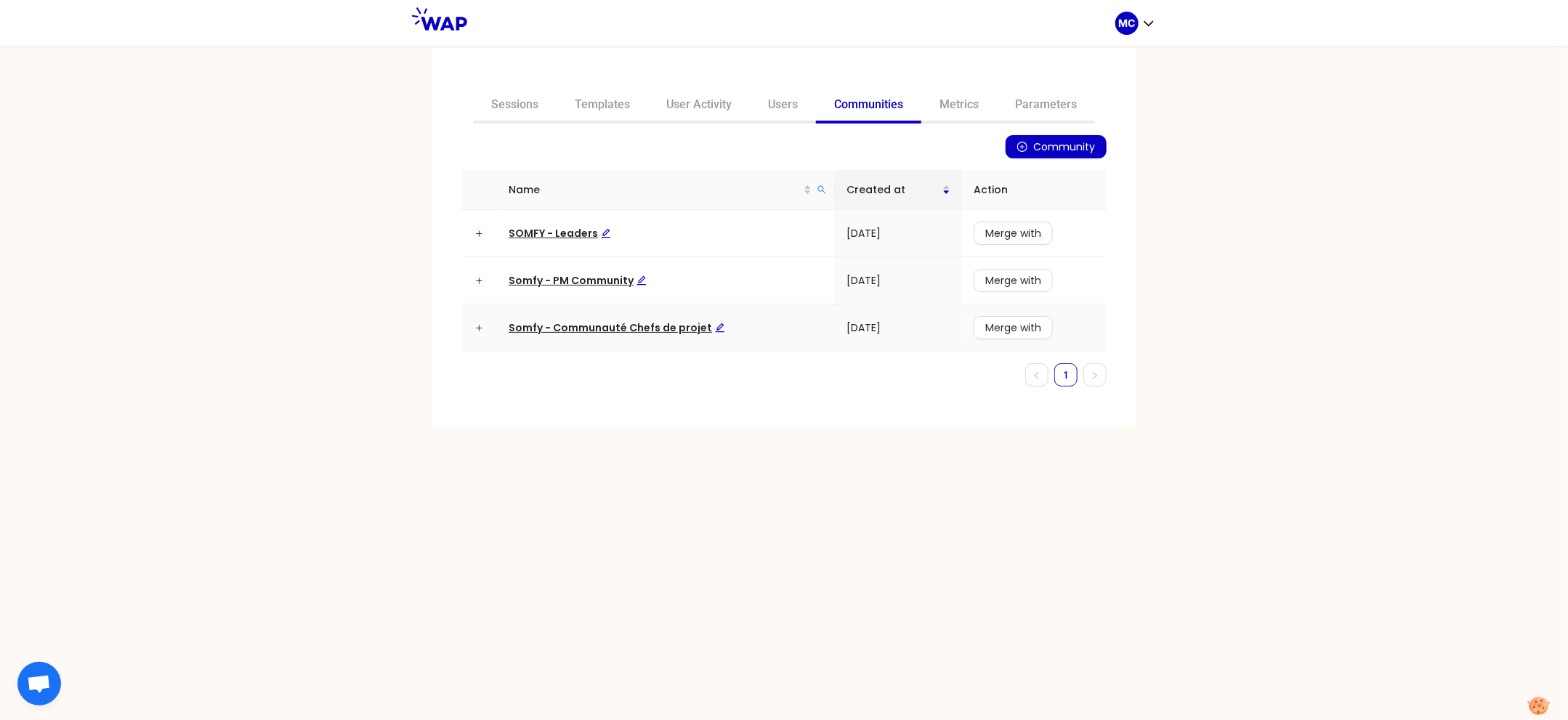
click at [592, 340] on td "Somfy - Communauté Chefs de projet" at bounding box center [666, 328] width 338 height 47
click at [601, 335] on td "Somfy - Communauté Chefs de projet" at bounding box center [666, 328] width 338 height 47
click at [610, 332] on span "Somfy - Communauté Chefs de projet" at bounding box center [617, 328] width 216 height 15
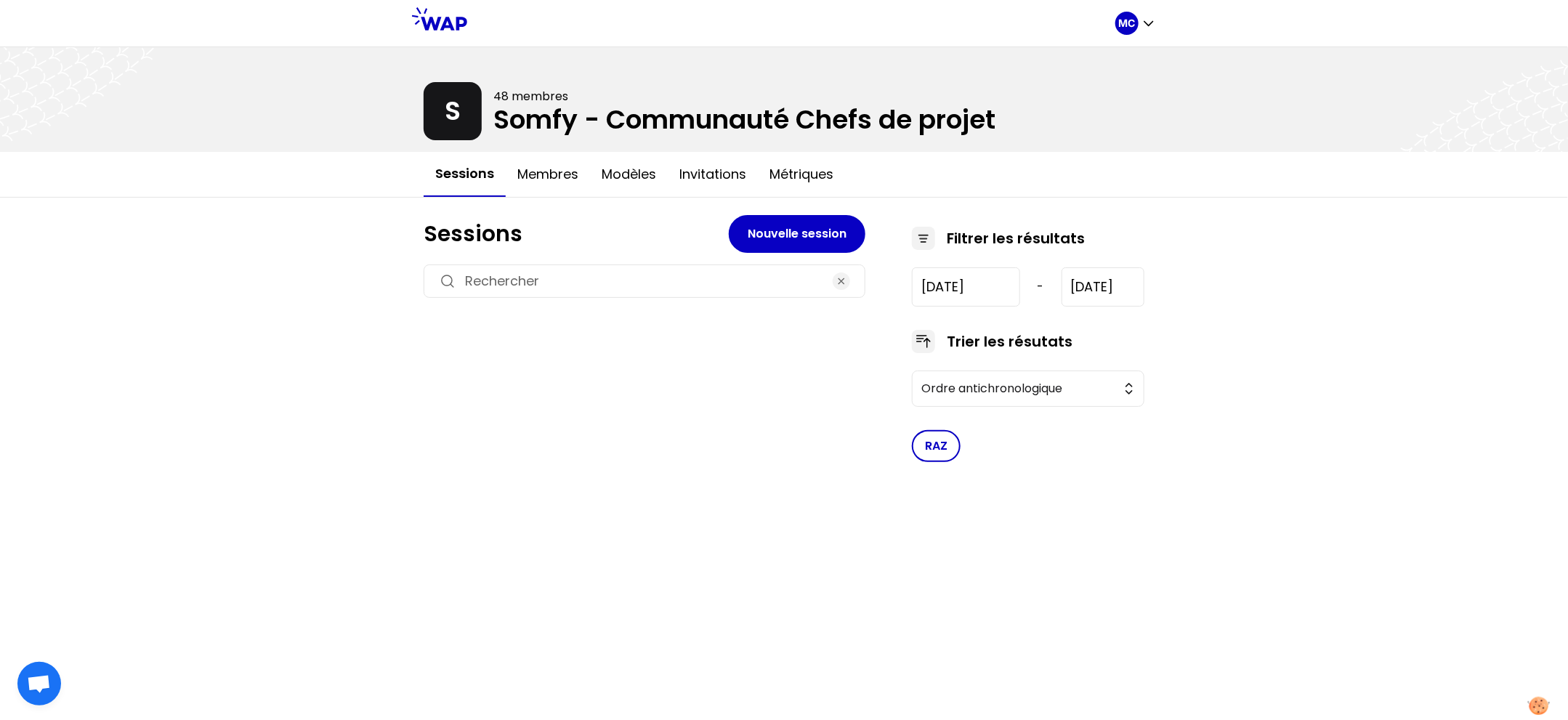
type input "[DATE]"
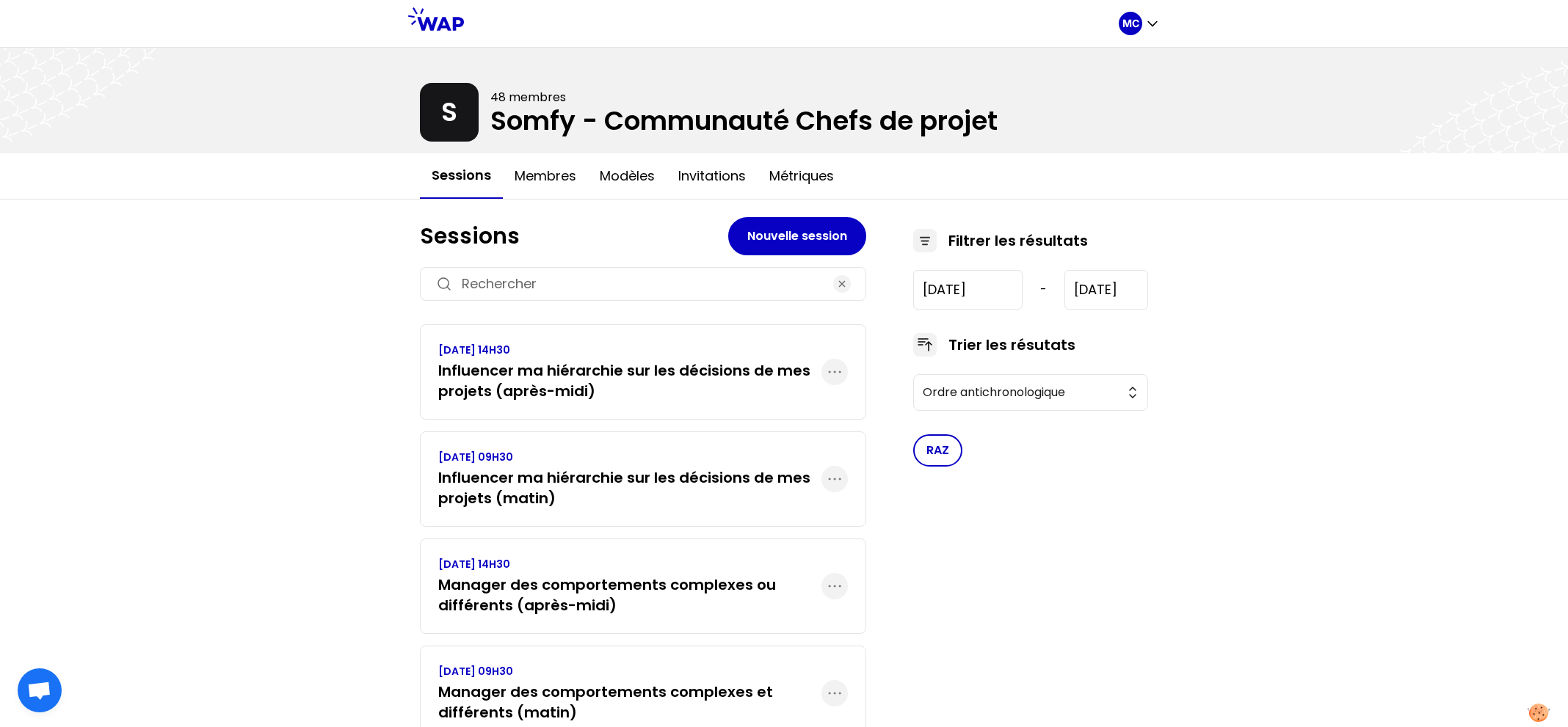
click at [369, 399] on div "MC S 48 membres Somfy - Communauté Chefs de projet Sessions Membres Modèles Inv…" at bounding box center [784, 481] width 1568 height 961
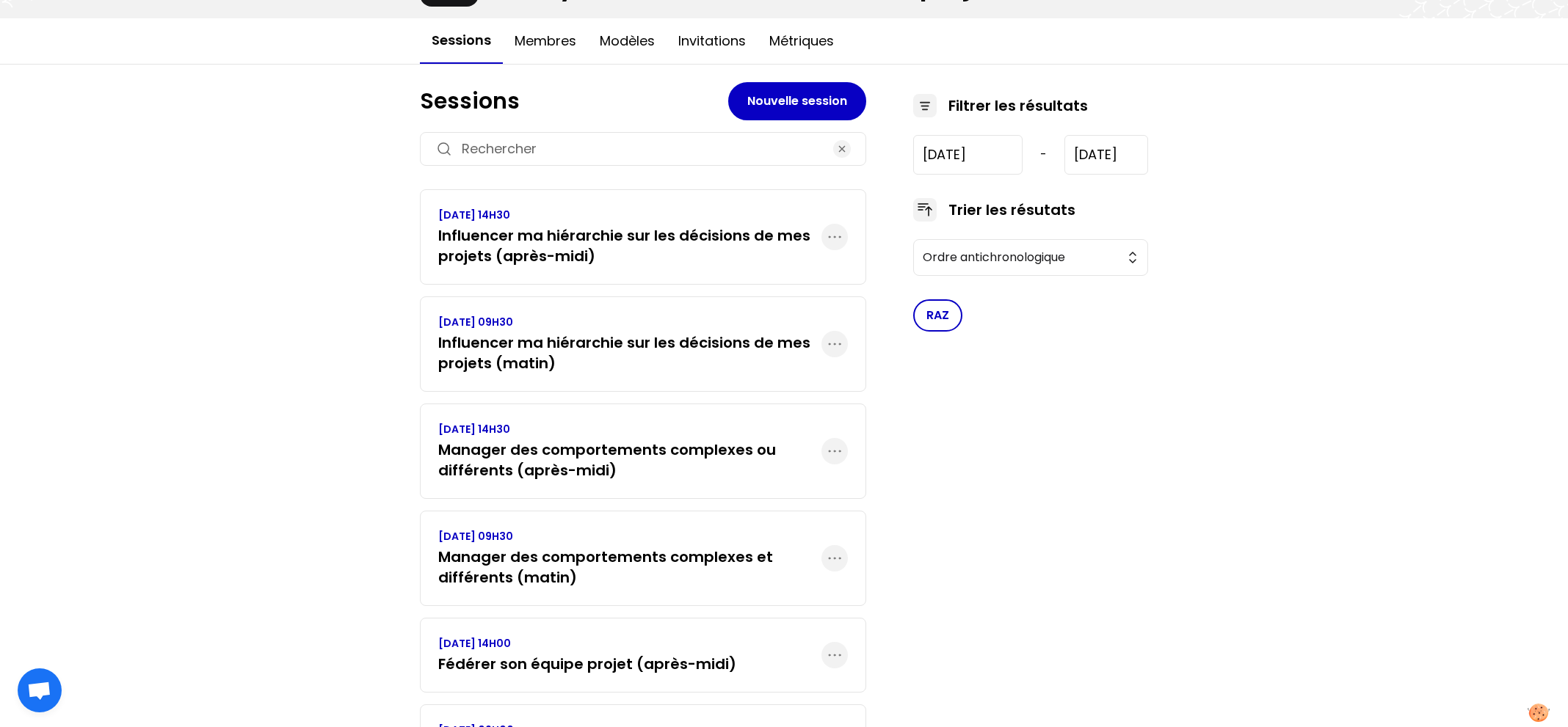
scroll to position [238, 0]
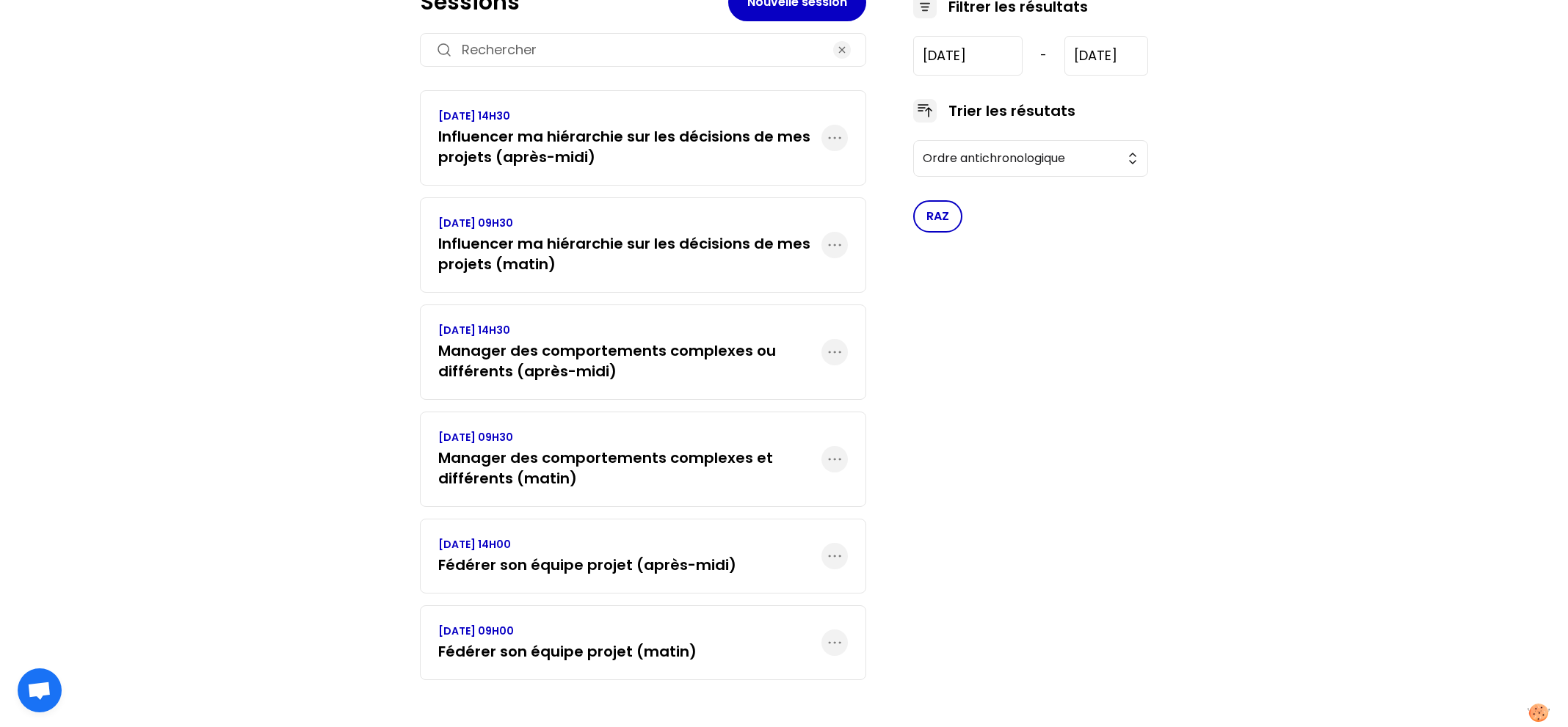
click at [368, 394] on div "MC S 48 membres Somfy - Communauté Chefs de projet Sessions Membres Modèles Inv…" at bounding box center [784, 246] width 1568 height 961
click at [577, 634] on p "[DATE] 09H00" at bounding box center [567, 630] width 259 height 15
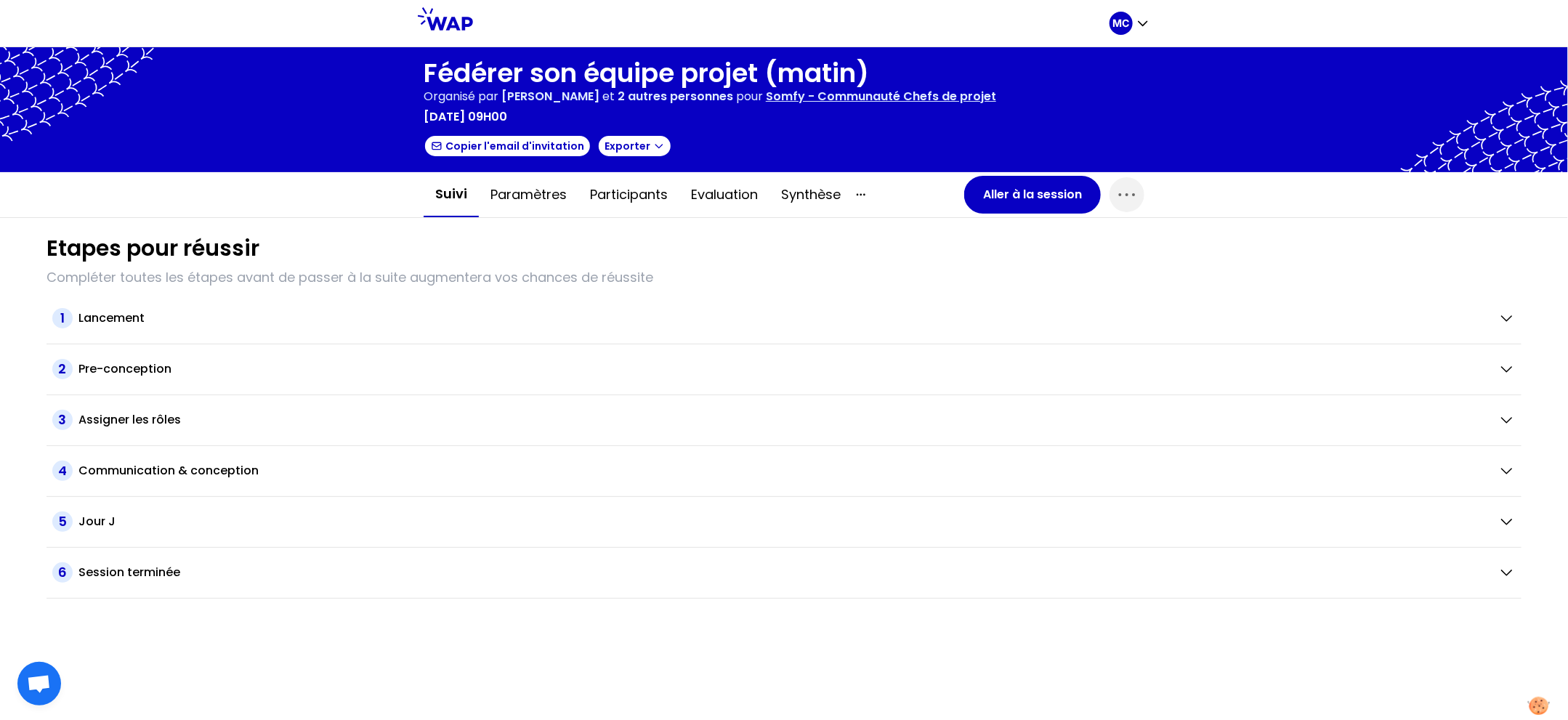
click at [721, 227] on div "Etapes pour réussir Compléter toutes les étapes avant de passer à la suite augm…" at bounding box center [784, 409] width 1499 height 381
click at [743, 191] on button "Evaluation" at bounding box center [724, 195] width 90 height 44
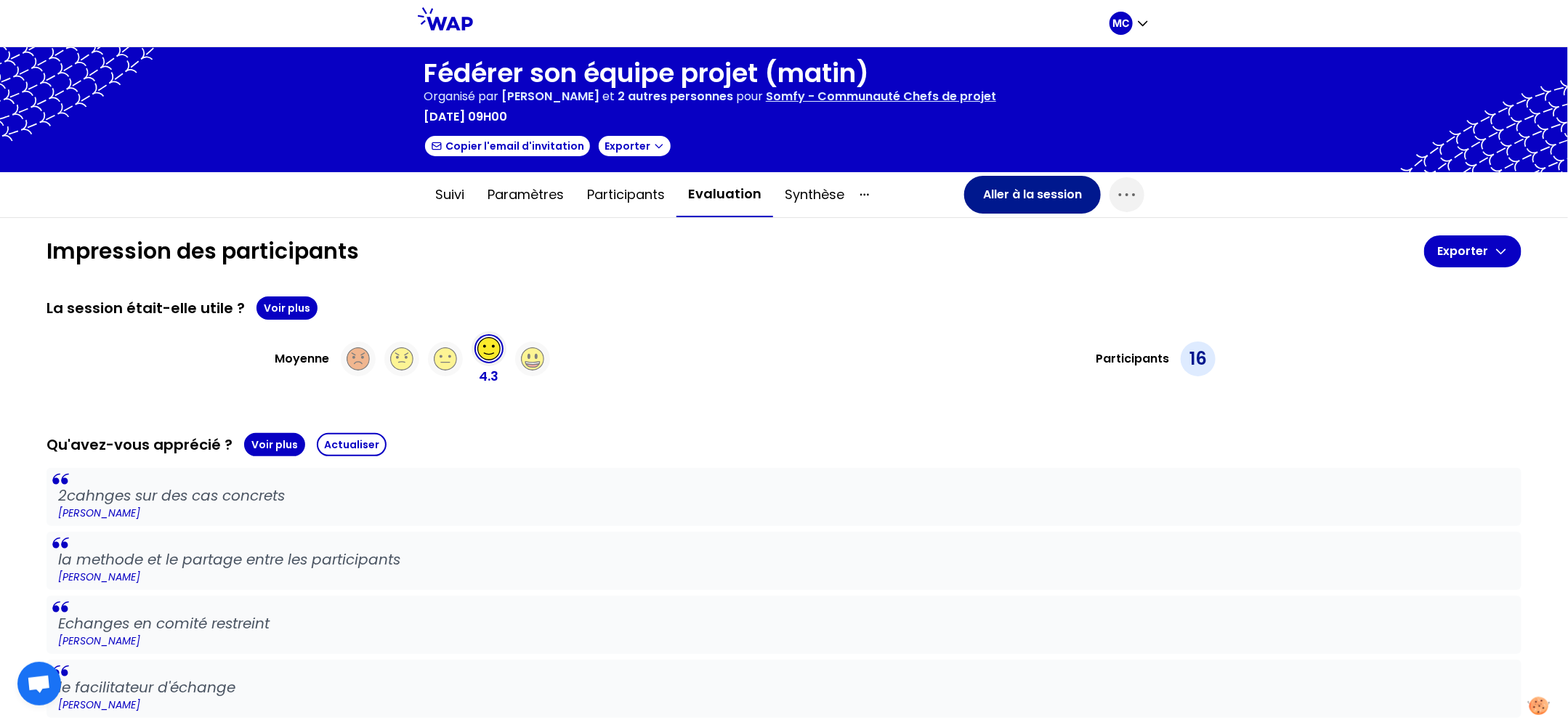
click at [975, 201] on button "Aller à la session" at bounding box center [1032, 195] width 136 height 38
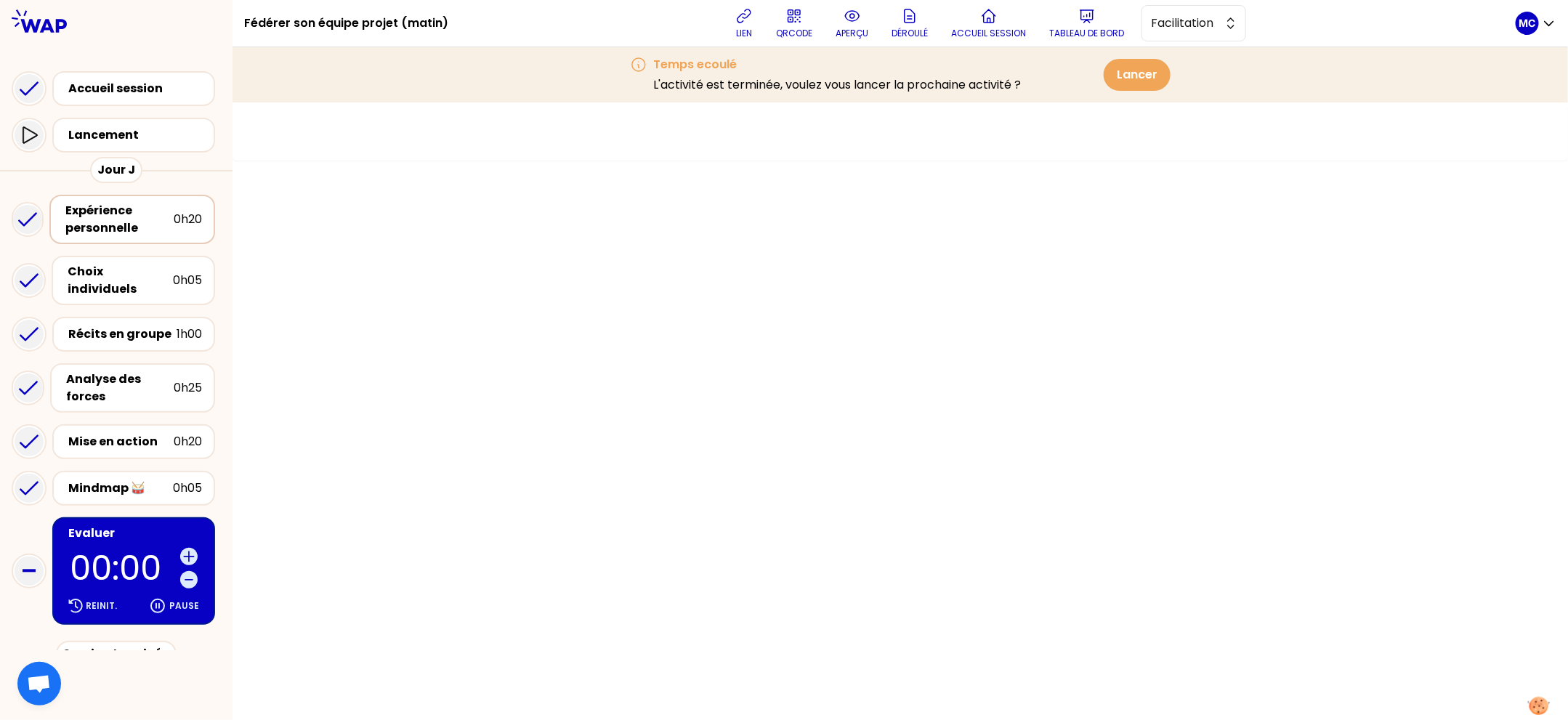
click at [154, 219] on div "Expérience personnelle" at bounding box center [120, 219] width 109 height 34
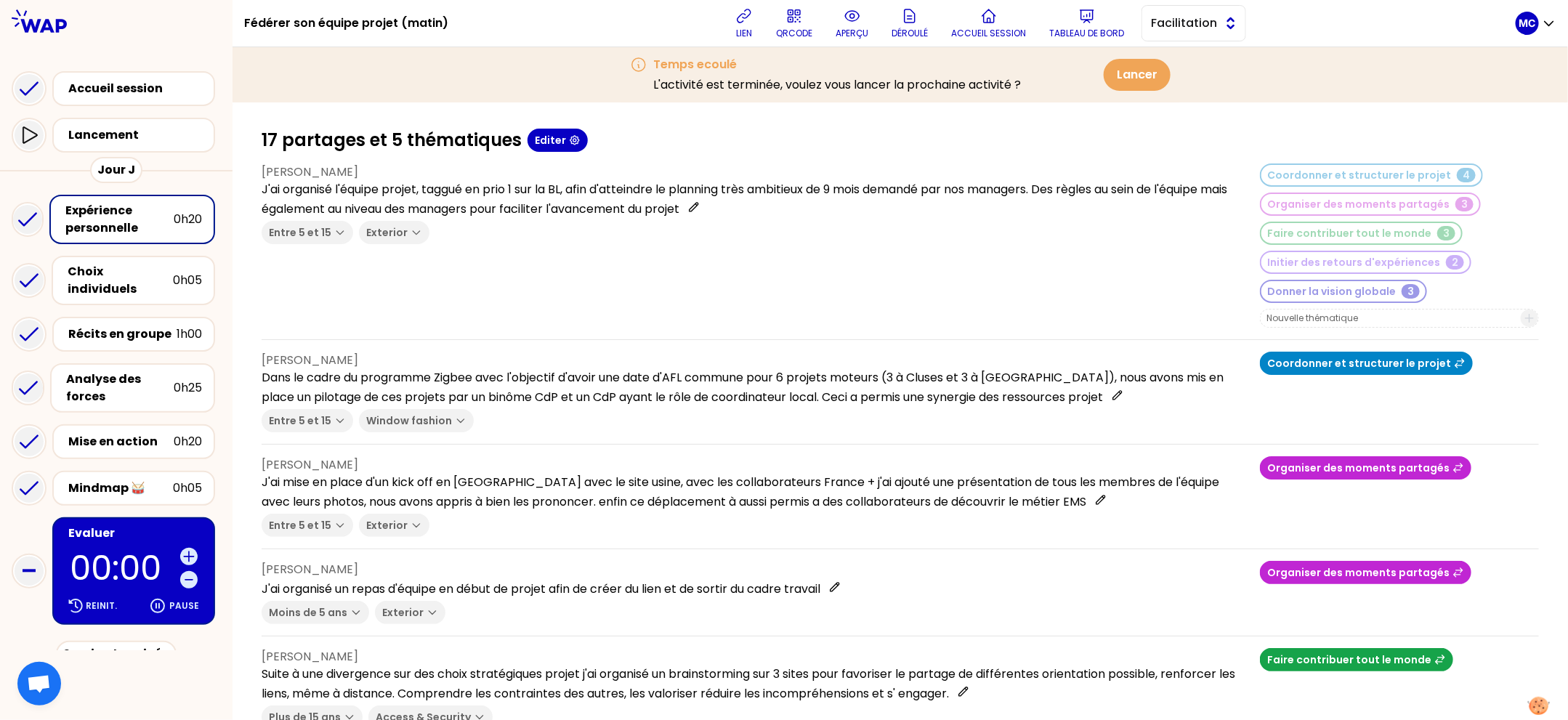
click at [1158, 16] on span "Facilitation" at bounding box center [1184, 23] width 66 height 17
click at [1173, 50] on li "Conception" at bounding box center [1195, 59] width 103 height 23
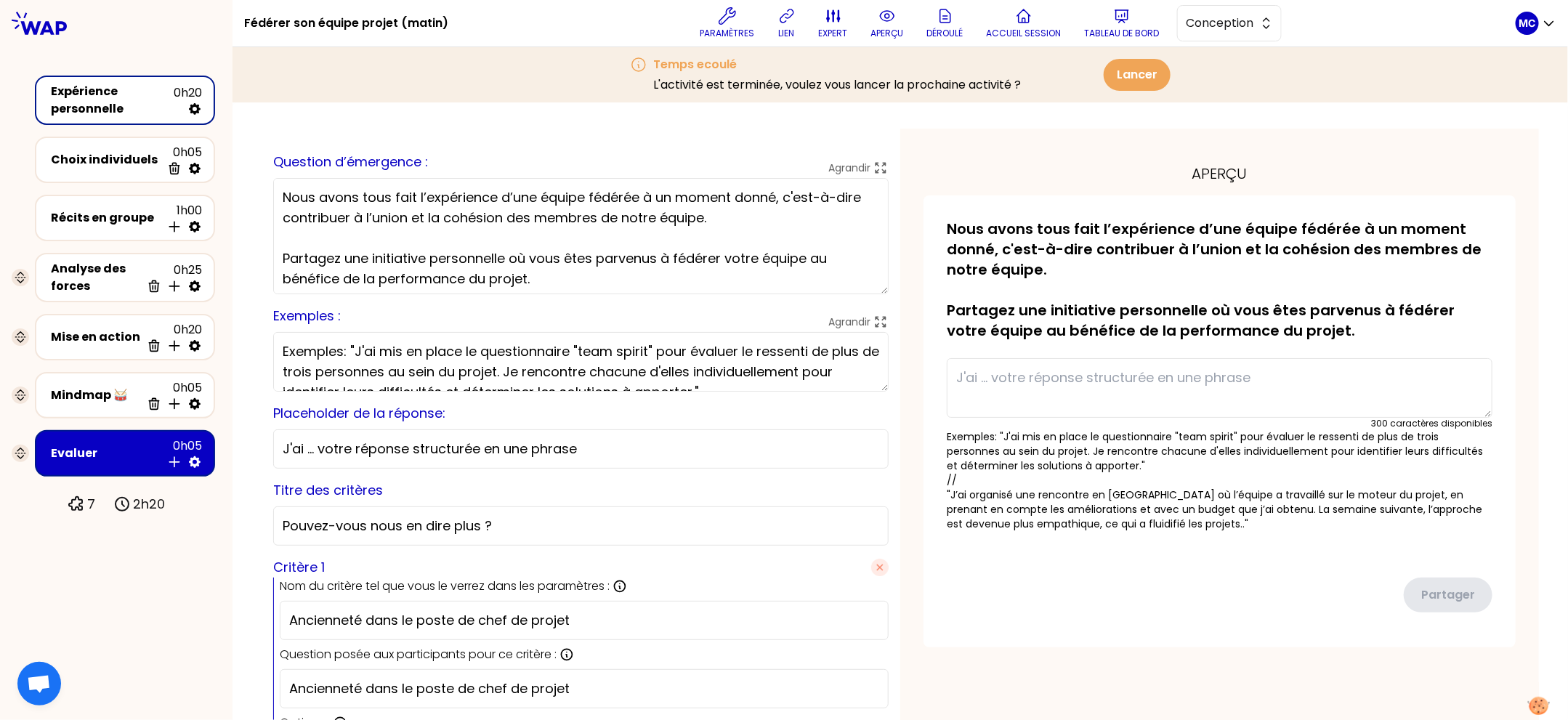
click at [694, 267] on textarea "Nous avons tous fait l’expérience d’une équipe fédérée à un moment donné, c'est…" at bounding box center [581, 235] width 616 height 116
